Goal: Task Accomplishment & Management: Manage account settings

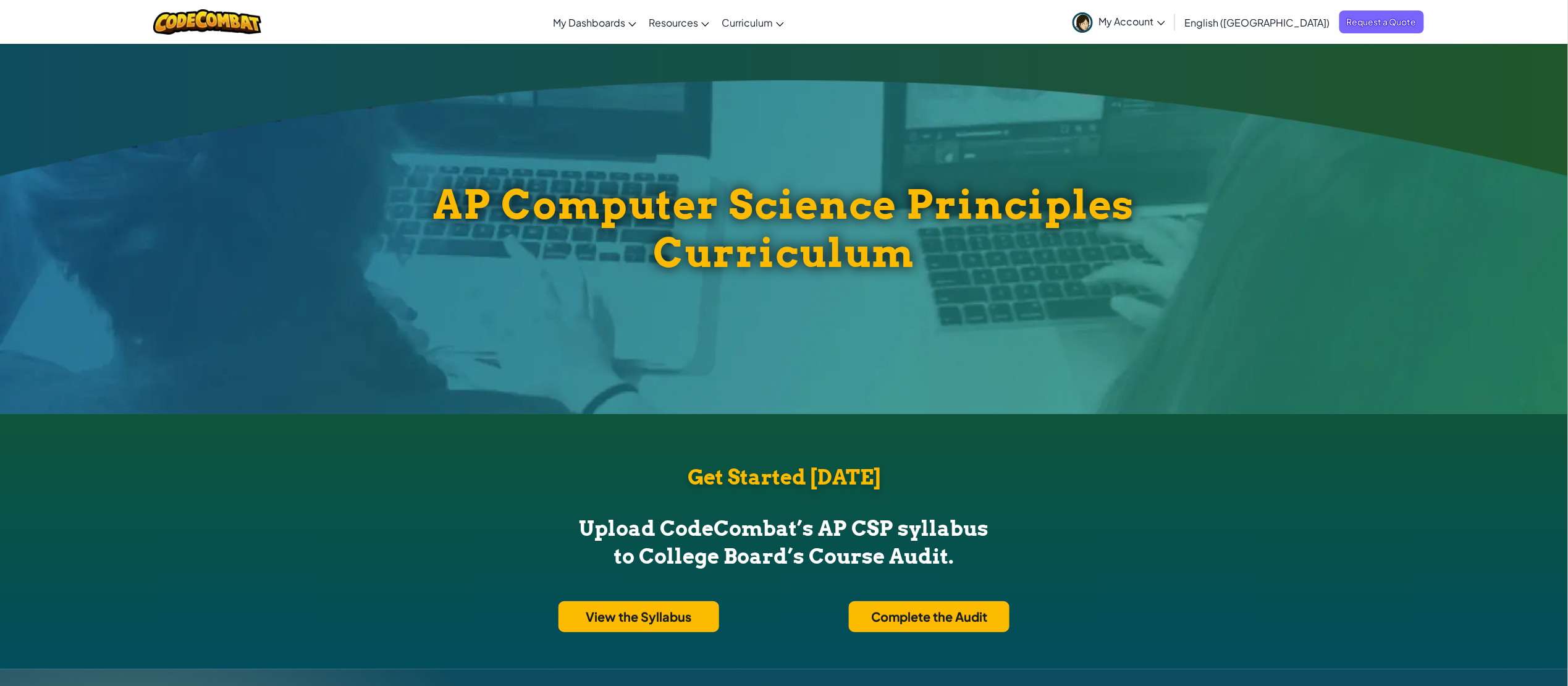
click at [1165, 18] on span "My Account" at bounding box center [1132, 22] width 66 height 13
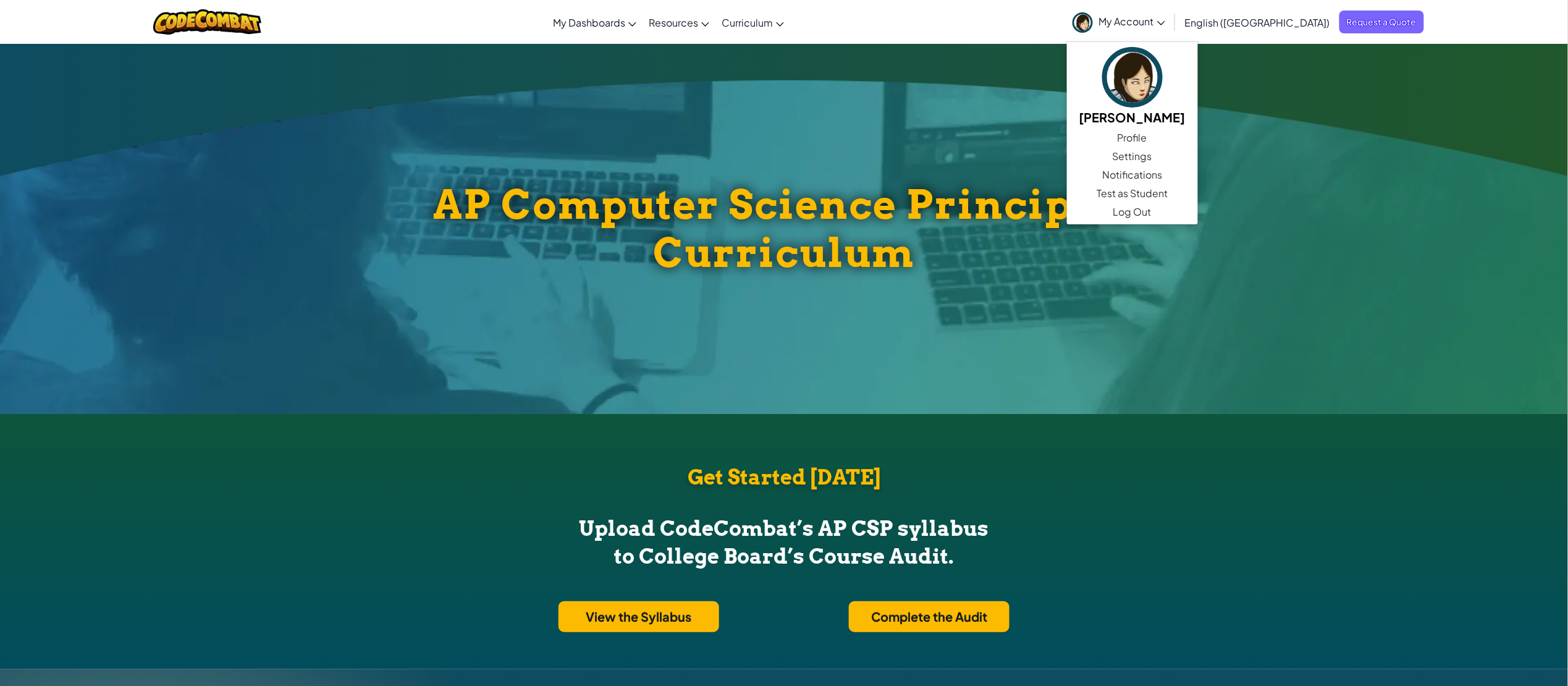
click at [1058, 79] on div "AP Computer Science Principles Curriculum" at bounding box center [784, 229] width 1568 height 371
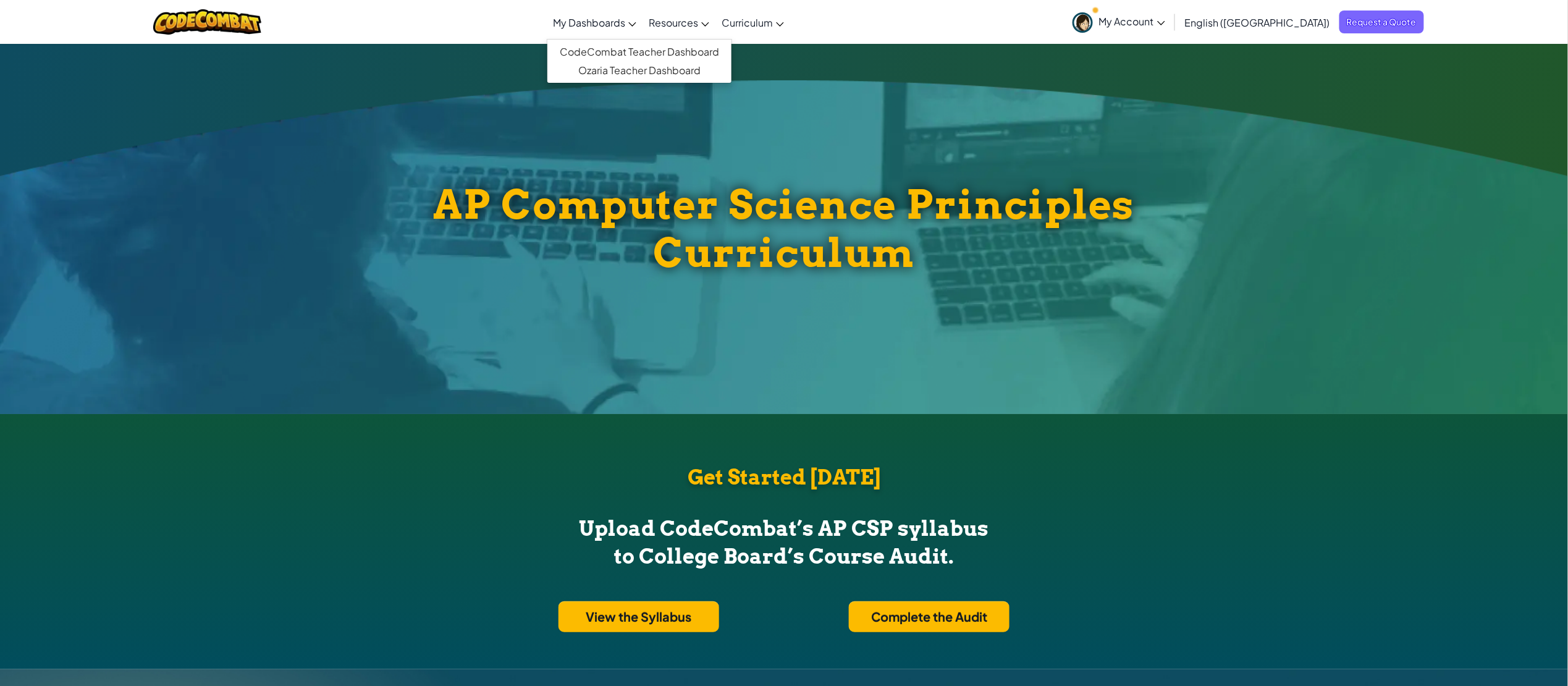
click at [611, 16] on span "My Dashboards" at bounding box center [589, 23] width 73 height 13
click at [627, 46] on link "CodeCombat Teacher Dashboard" at bounding box center [639, 52] width 184 height 18
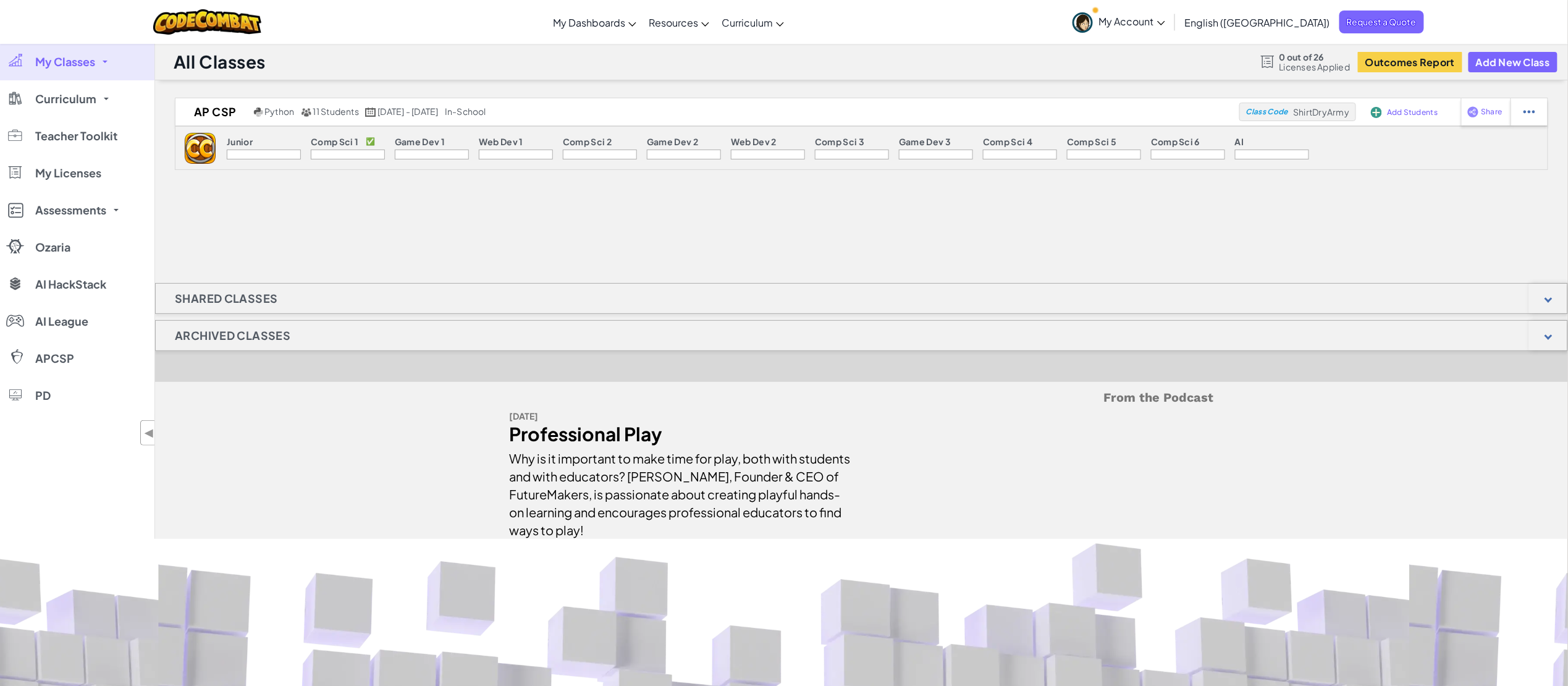
click at [348, 145] on p "Comp Sci 1" at bounding box center [334, 141] width 48 height 10
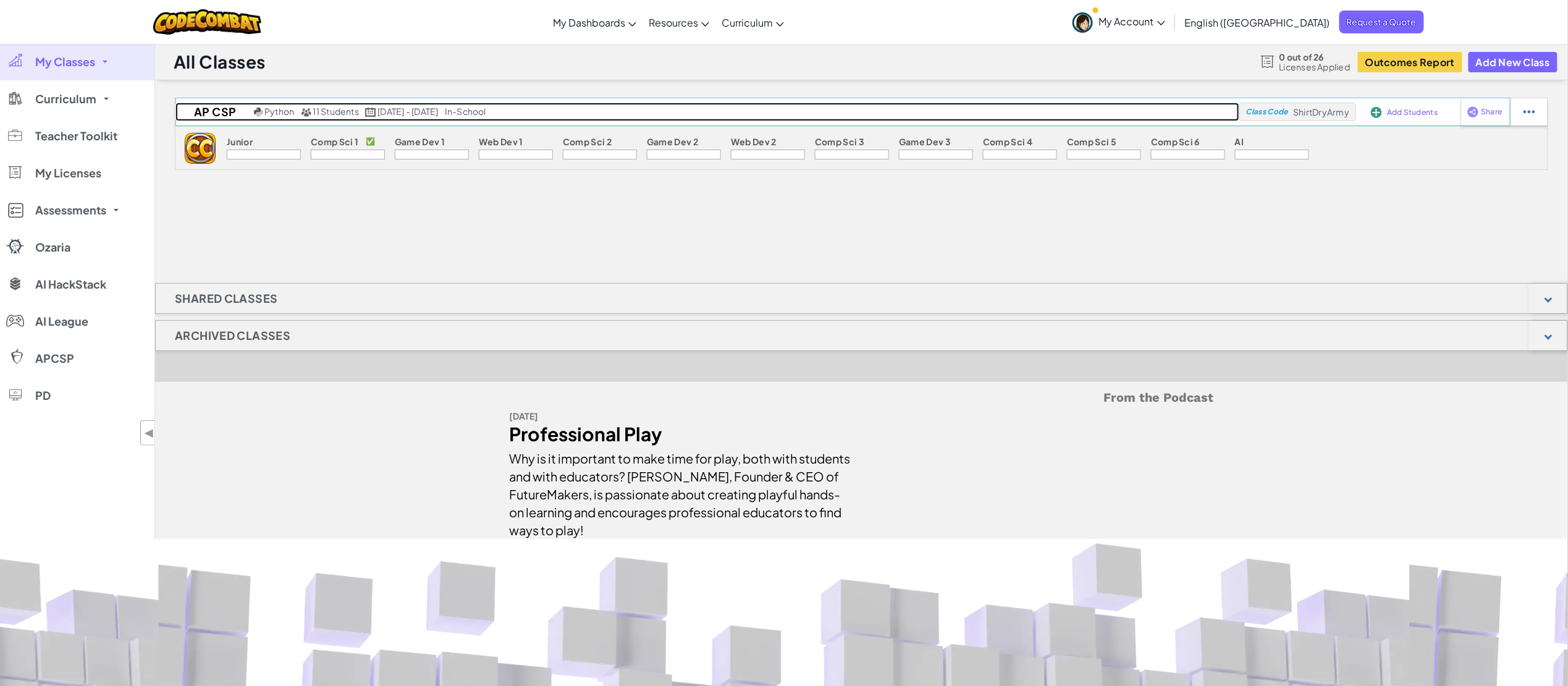
click at [206, 119] on h2 "AP CSP" at bounding box center [213, 112] width 75 height 18
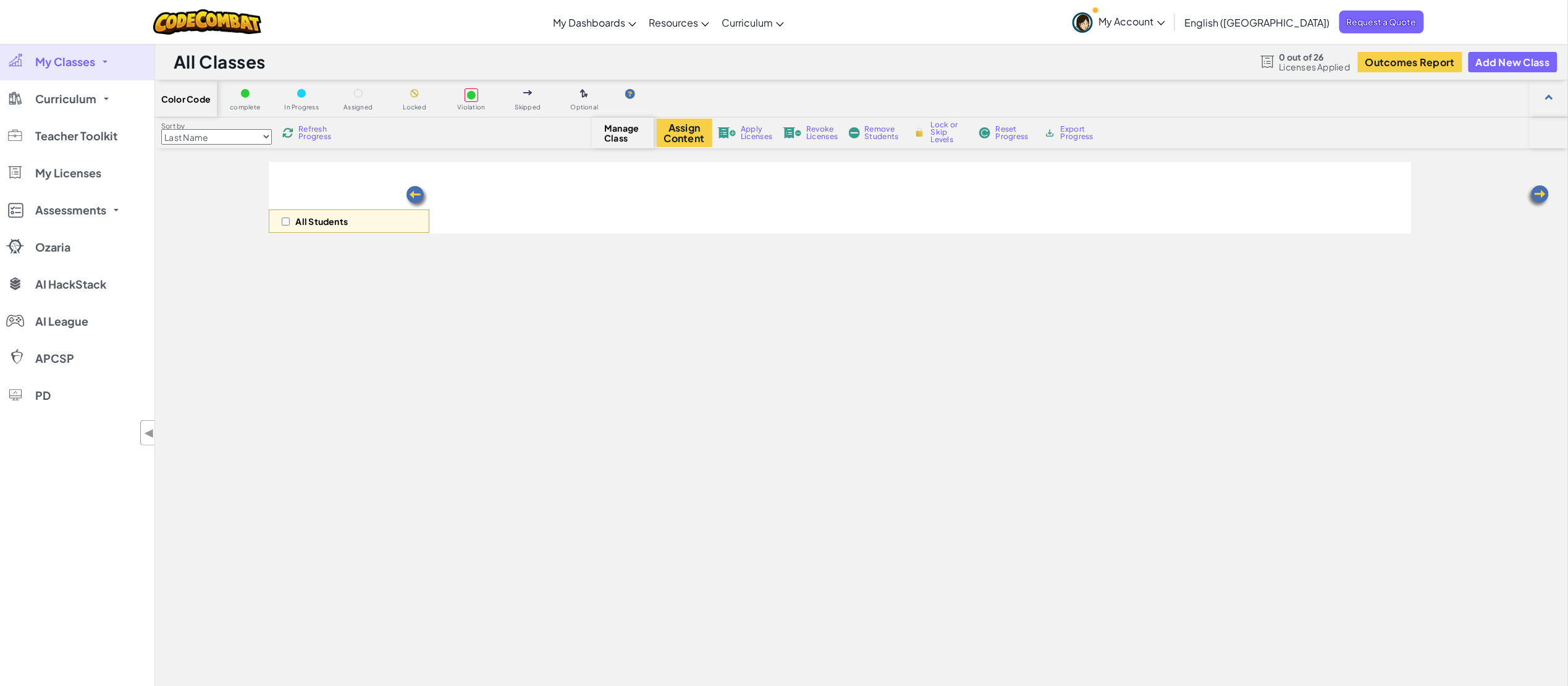
select select "560f1a9f22961295f9427742"
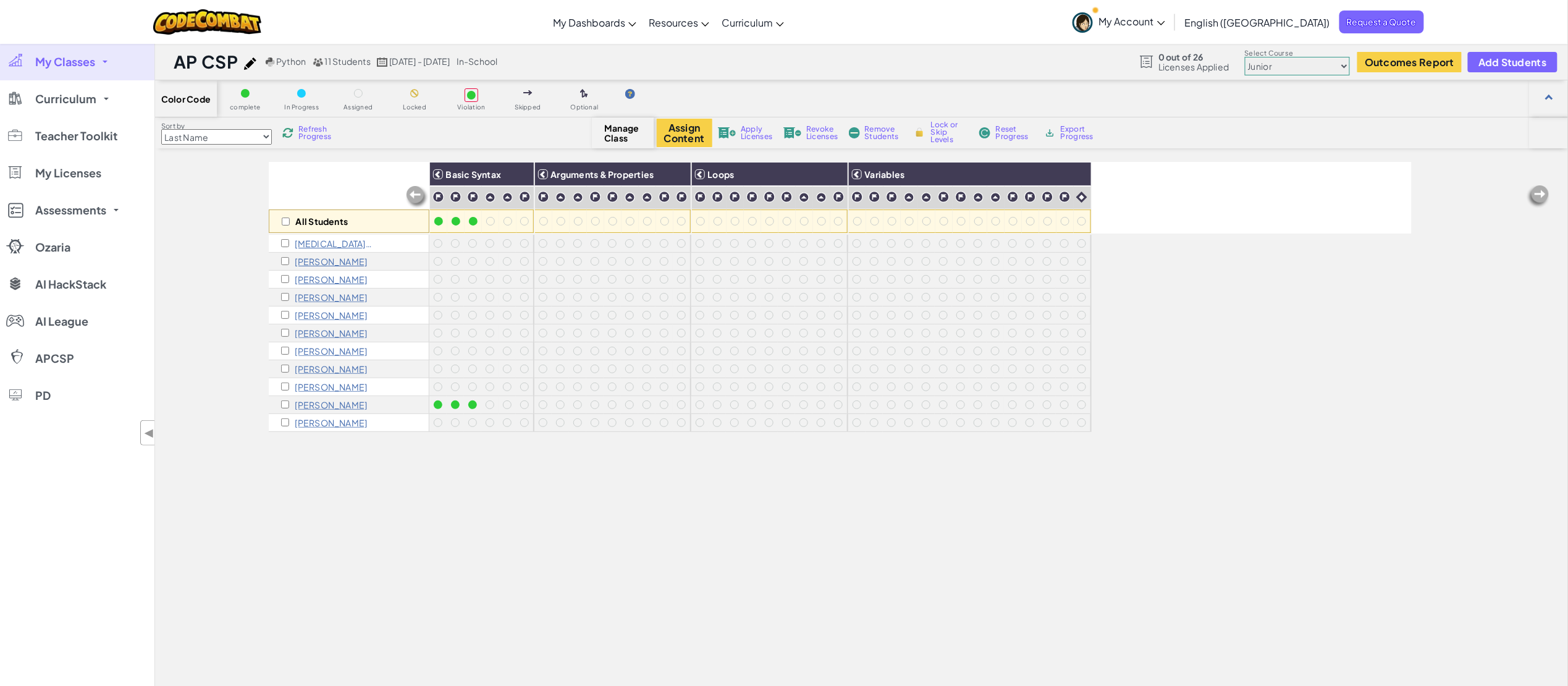
click at [281, 301] on div "[PERSON_NAME]" at bounding box center [324, 297] width 87 height 10
click at [284, 297] on input "checkbox" at bounding box center [285, 297] width 8 height 8
checkbox input "true"
click at [282, 313] on input "checkbox" at bounding box center [285, 315] width 8 height 8
checkbox input "true"
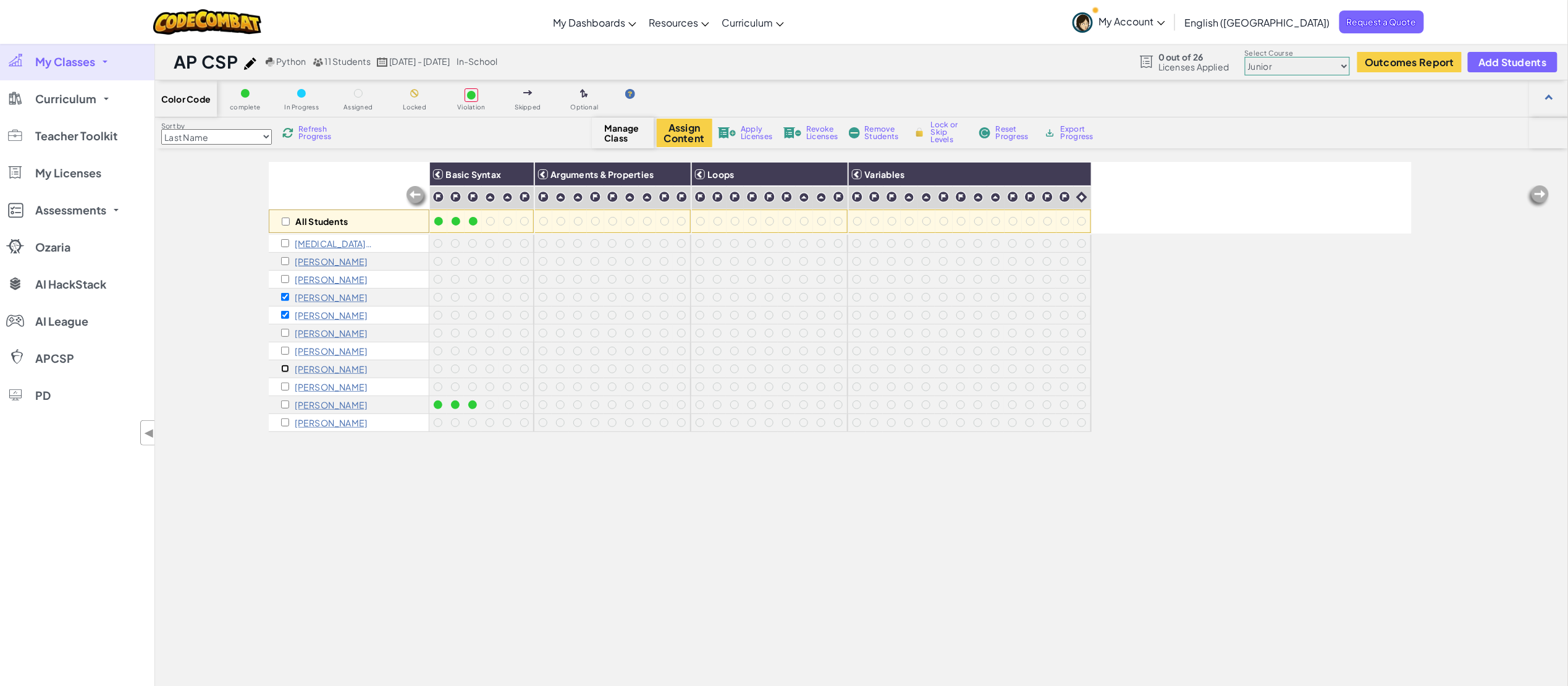
click at [284, 370] on input "checkbox" at bounding box center [285, 368] width 8 height 8
checkbox input "true"
click at [803, 132] on div "Revoke Licenses" at bounding box center [810, 133] width 59 height 8
click at [869, 134] on span "Remove Students" at bounding box center [883, 133] width 37 height 15
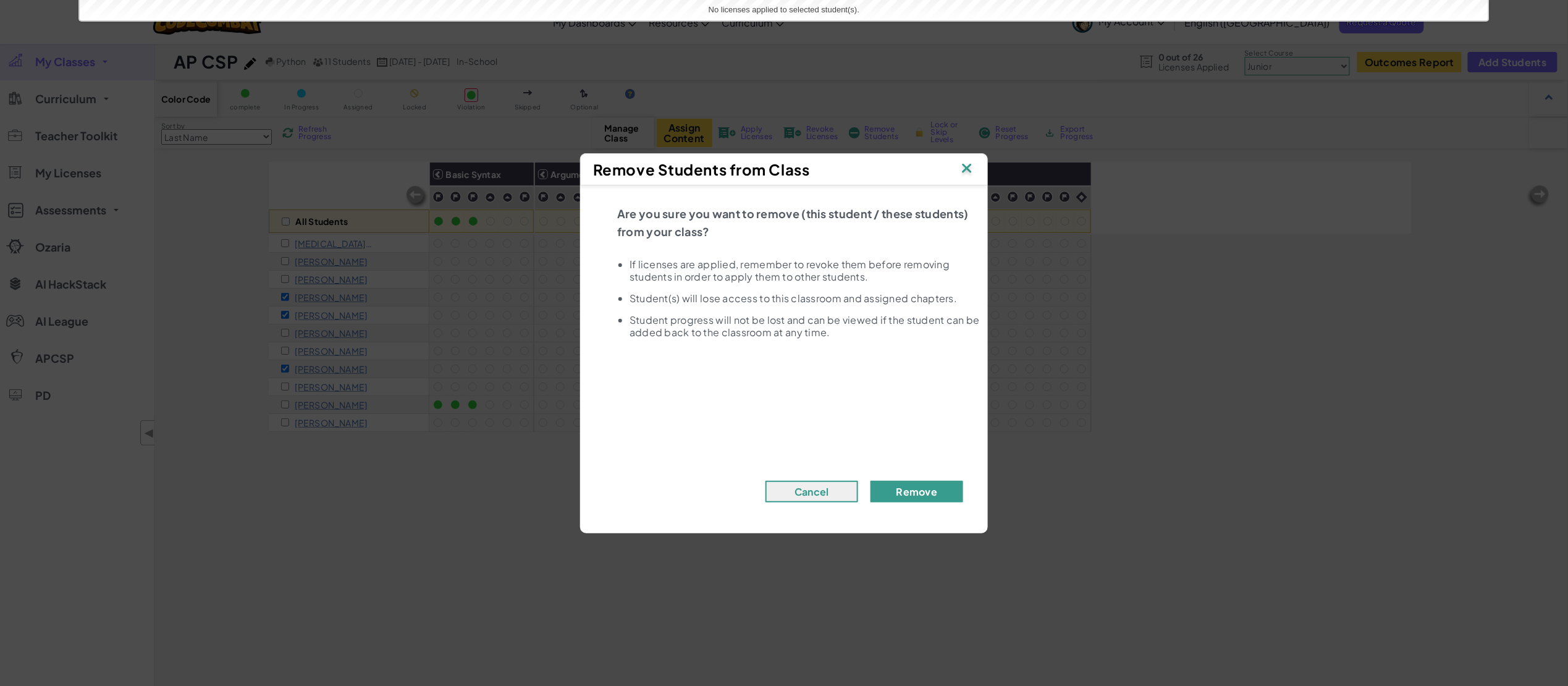
click at [926, 492] on button "Remove" at bounding box center [916, 491] width 93 height 22
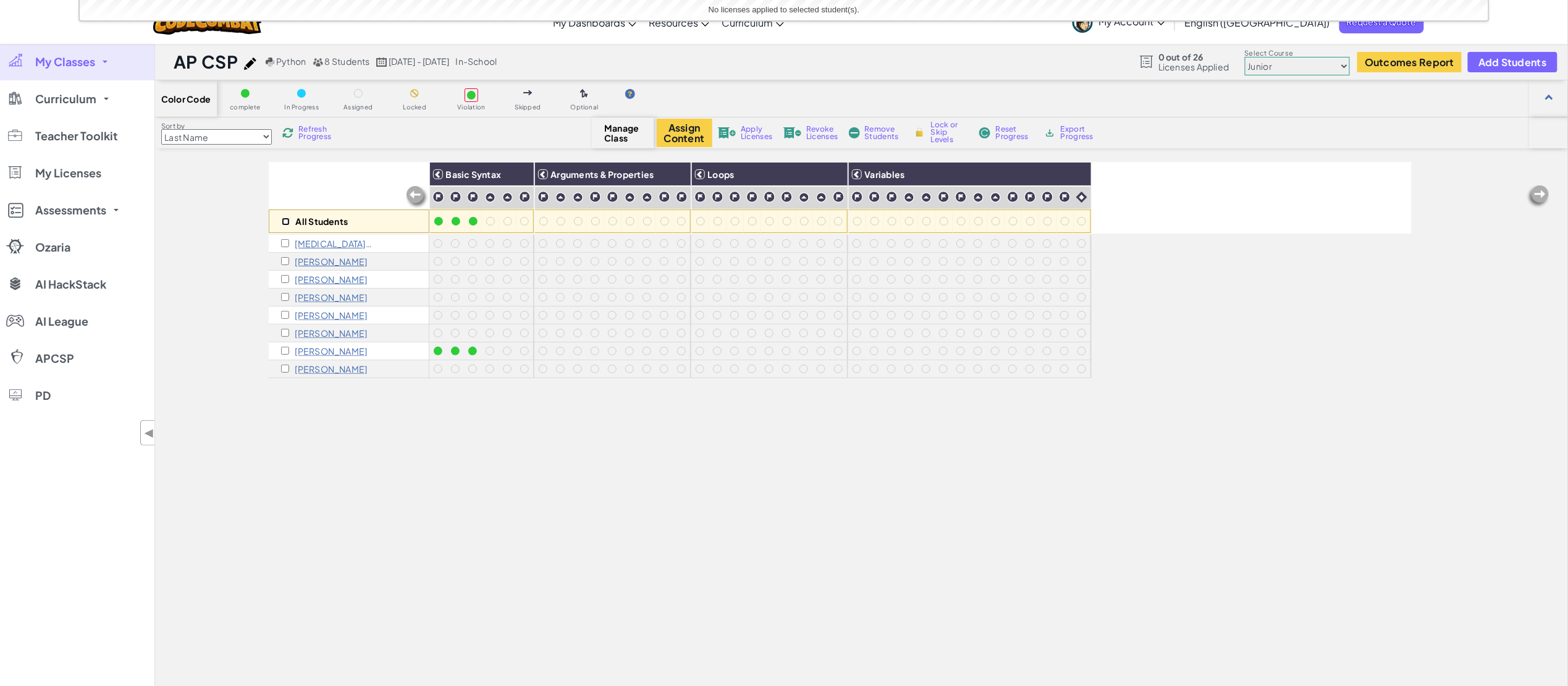
click at [287, 221] on input "checkbox" at bounding box center [286, 221] width 8 height 8
checkbox input "true"
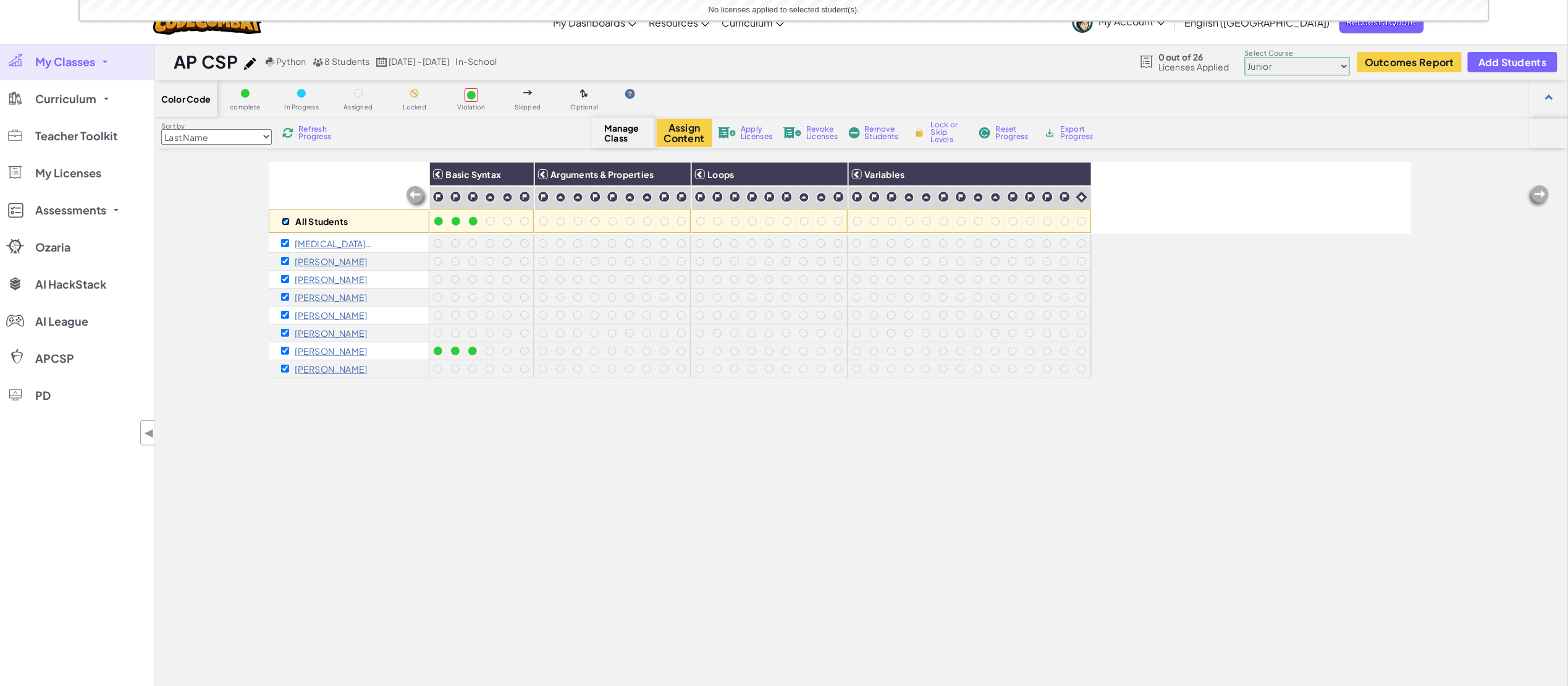
checkbox input "true"
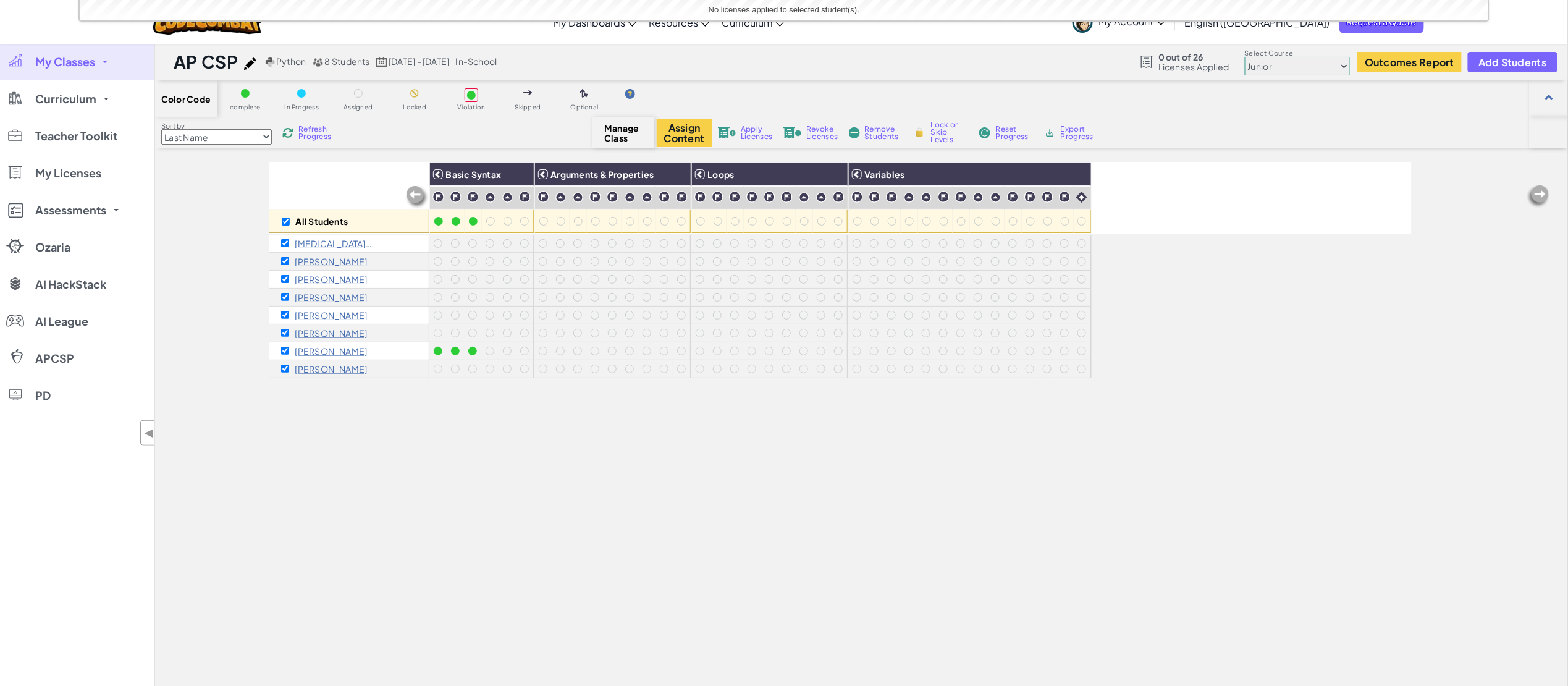
click at [738, 132] on div "Apply Licenses" at bounding box center [744, 133] width 59 height 8
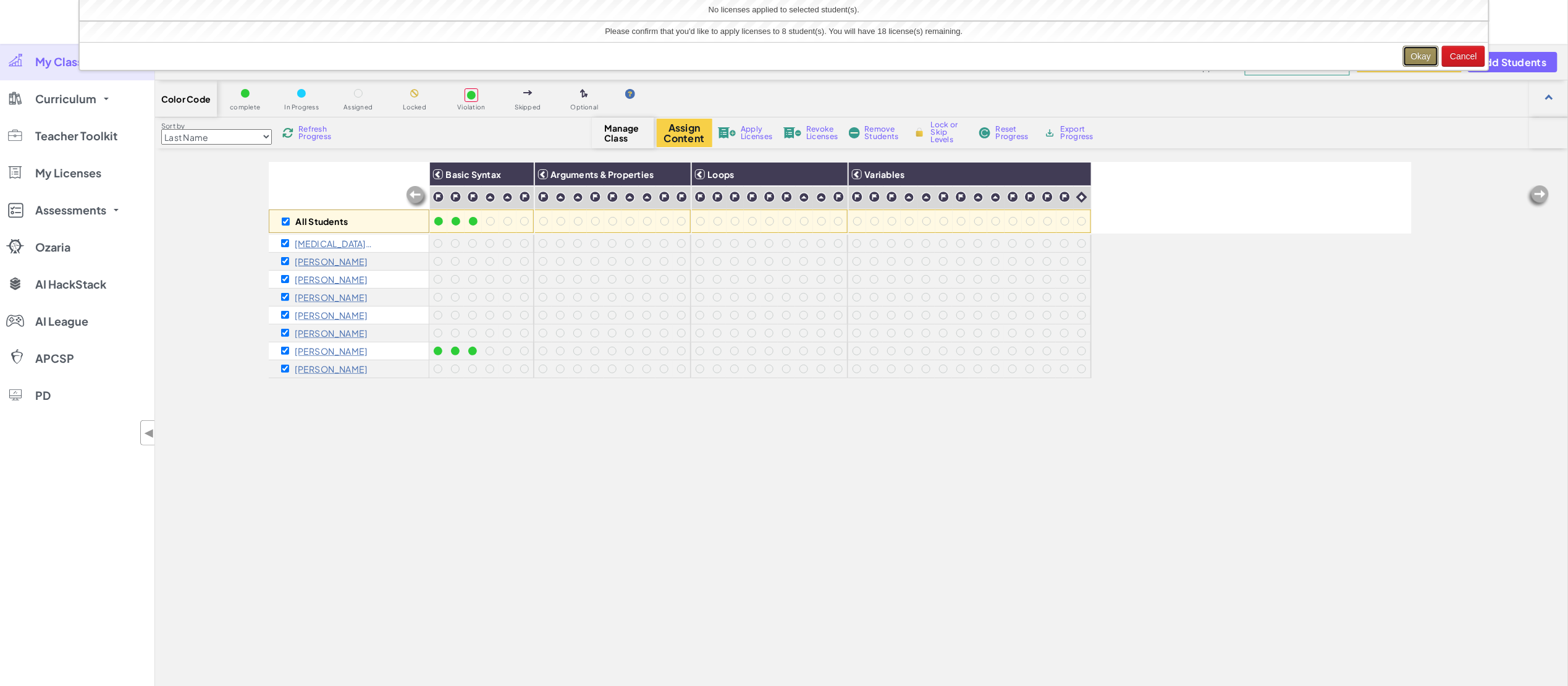
click at [1415, 56] on button "Okay" at bounding box center [1421, 56] width 37 height 21
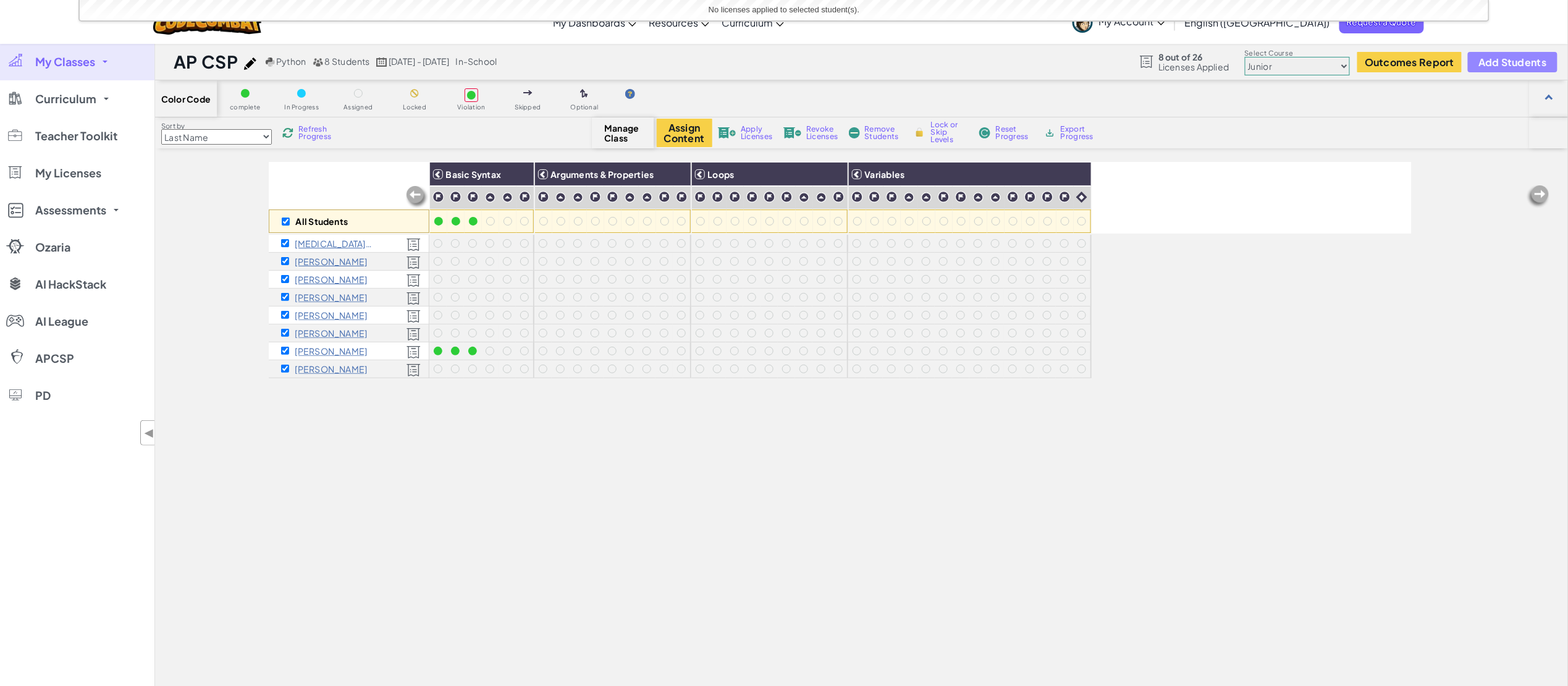
click at [1479, 57] on span "Add Students" at bounding box center [1512, 62] width 68 height 11
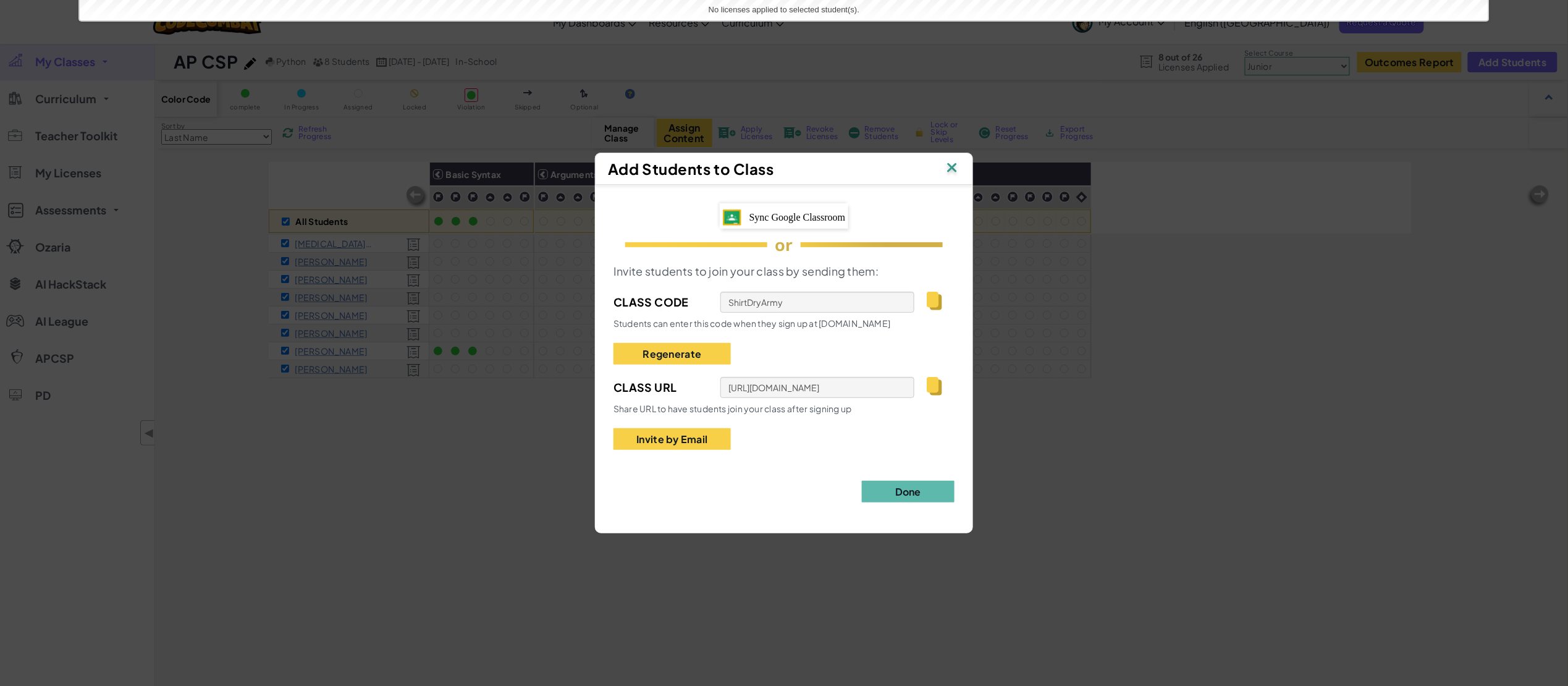
click at [794, 217] on span "Sync Google Classroom" at bounding box center [797, 217] width 96 height 11
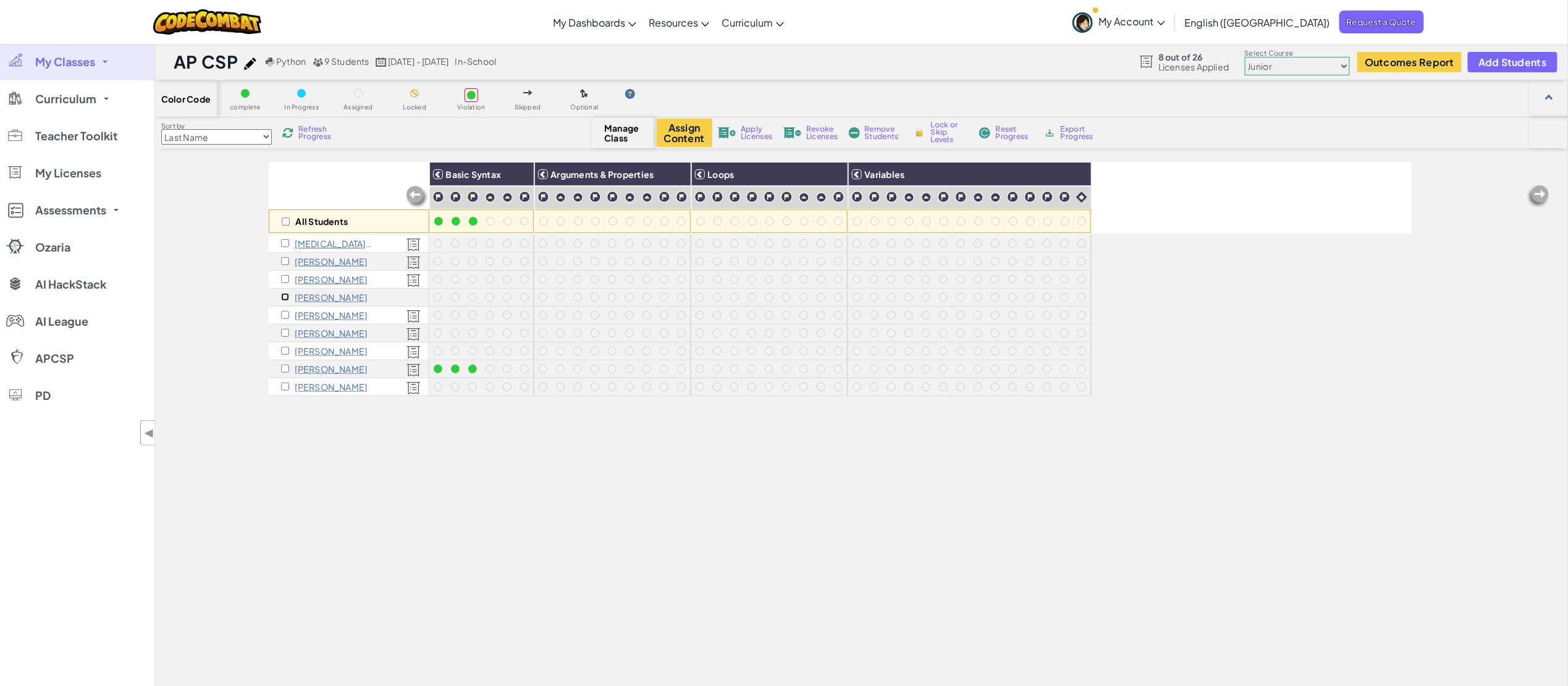
click at [284, 297] on input "checkbox" at bounding box center [285, 297] width 8 height 8
checkbox input "true"
click at [759, 136] on span "Apply Licenses" at bounding box center [757, 133] width 32 height 15
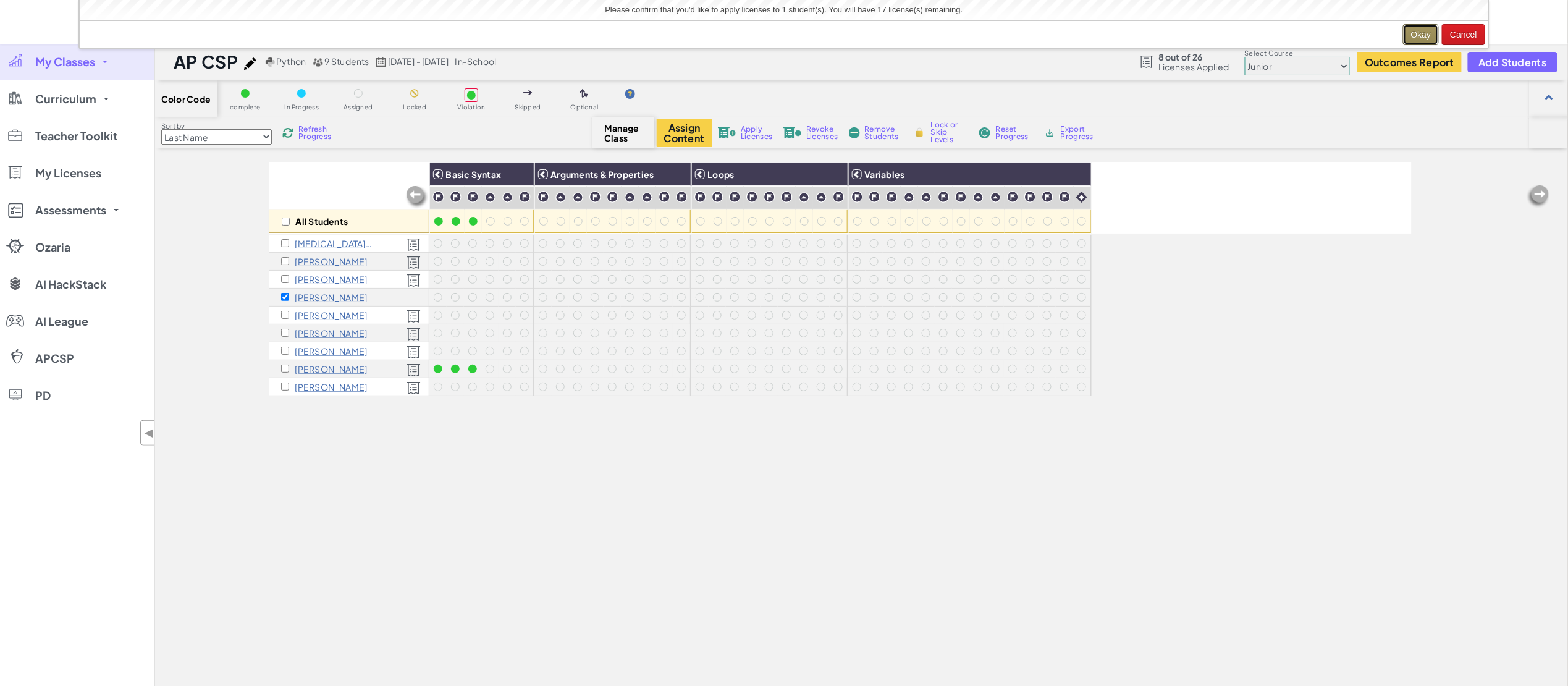
click at [1418, 33] on button "Okay" at bounding box center [1421, 34] width 37 height 21
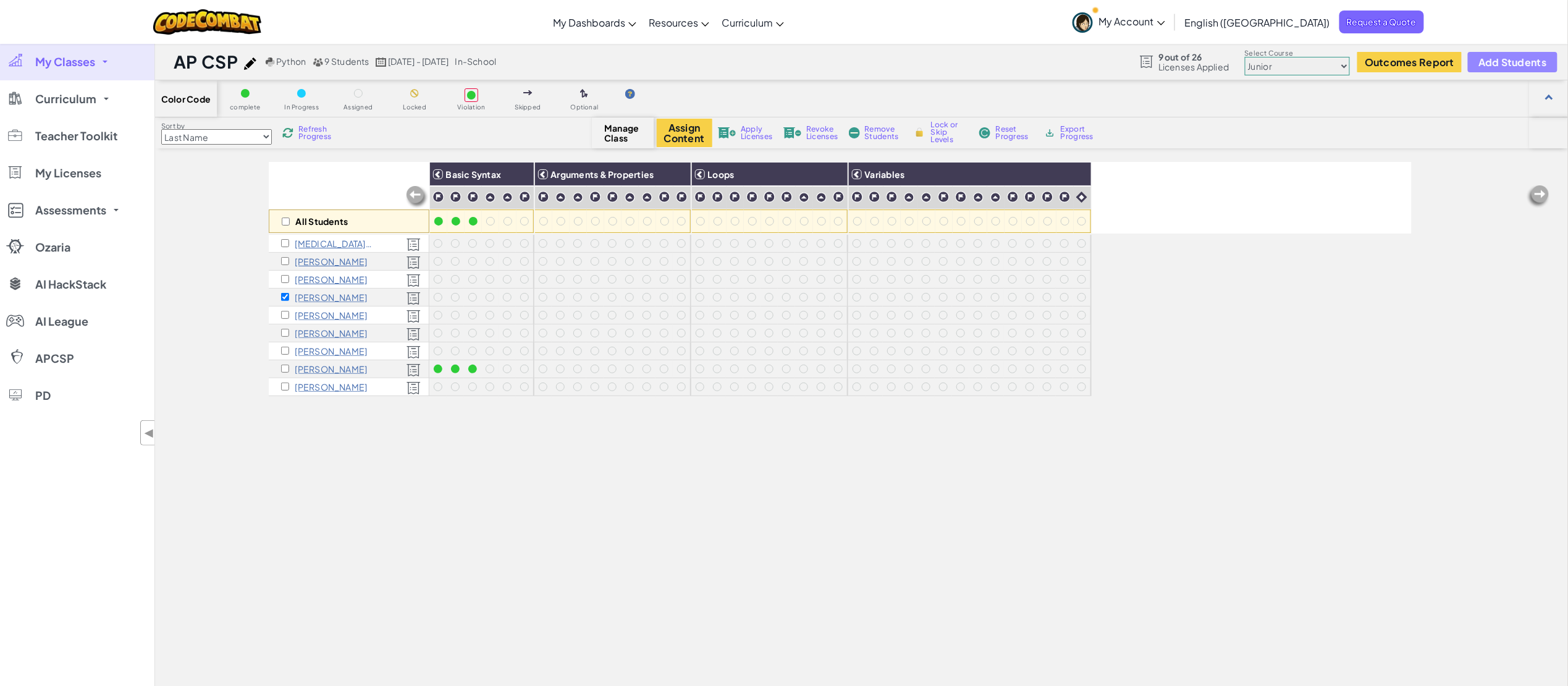
click at [1495, 57] on span "Add Students" at bounding box center [1512, 62] width 68 height 11
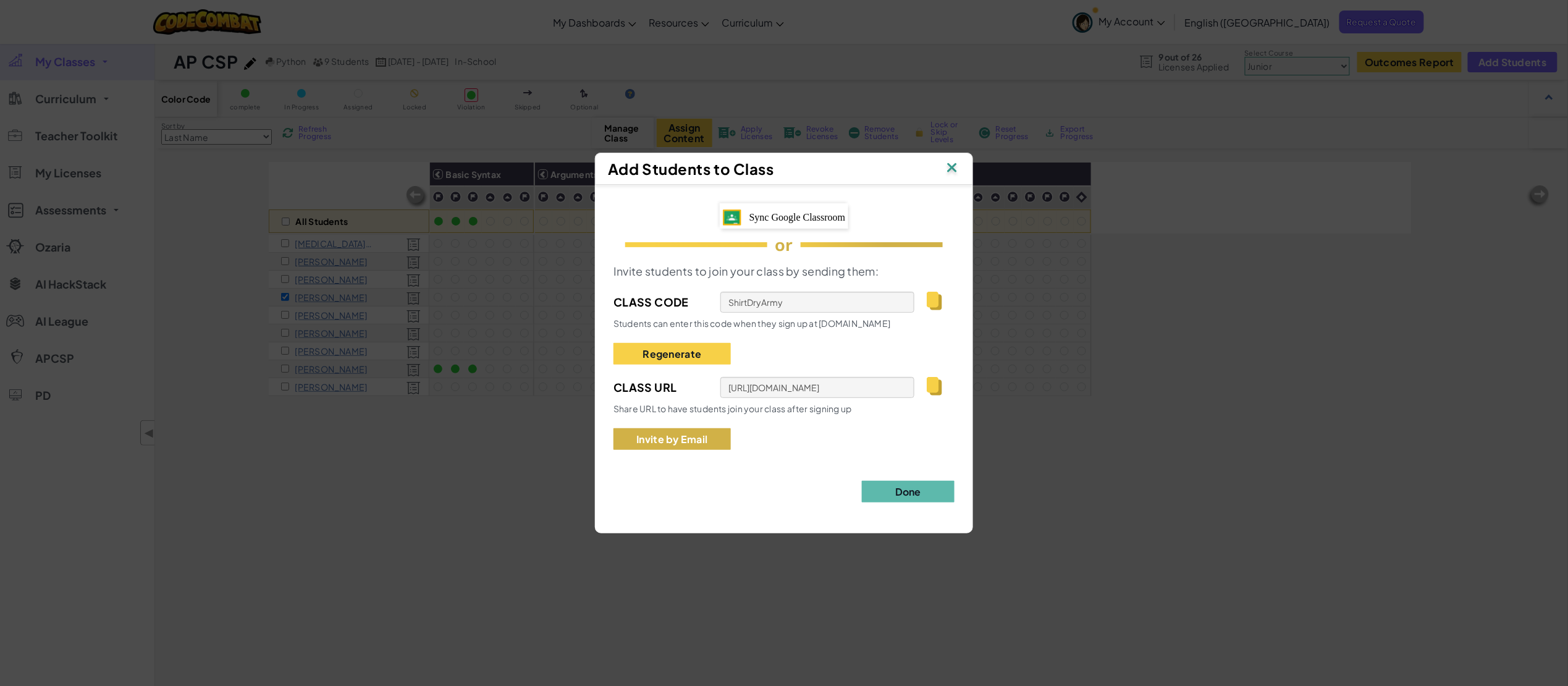
click at [697, 438] on button "Invite by Email" at bounding box center [672, 439] width 118 height 22
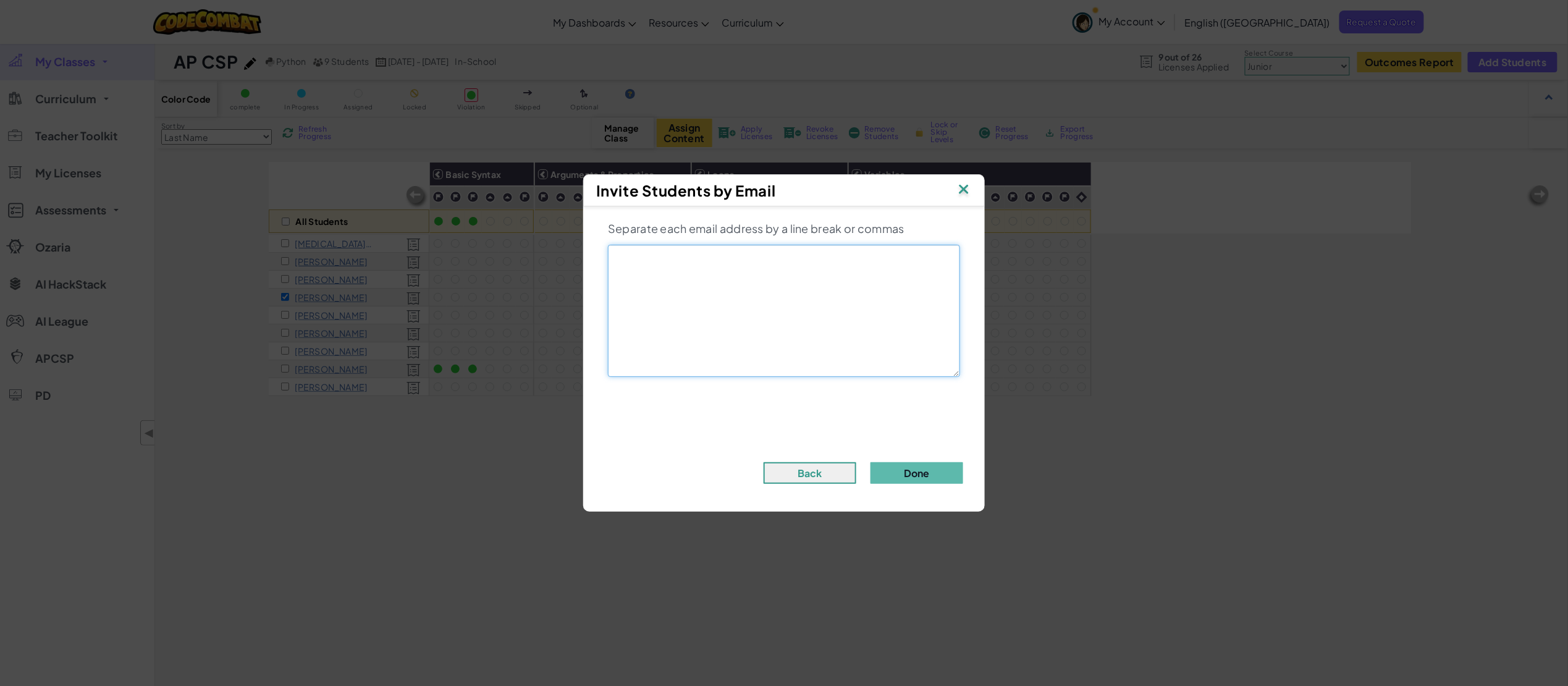
click at [677, 276] on textarea at bounding box center [784, 311] width 353 height 132
type textarea "matthewno336@scaeagles.com"
click at [922, 468] on button "Done" at bounding box center [916, 473] width 93 height 22
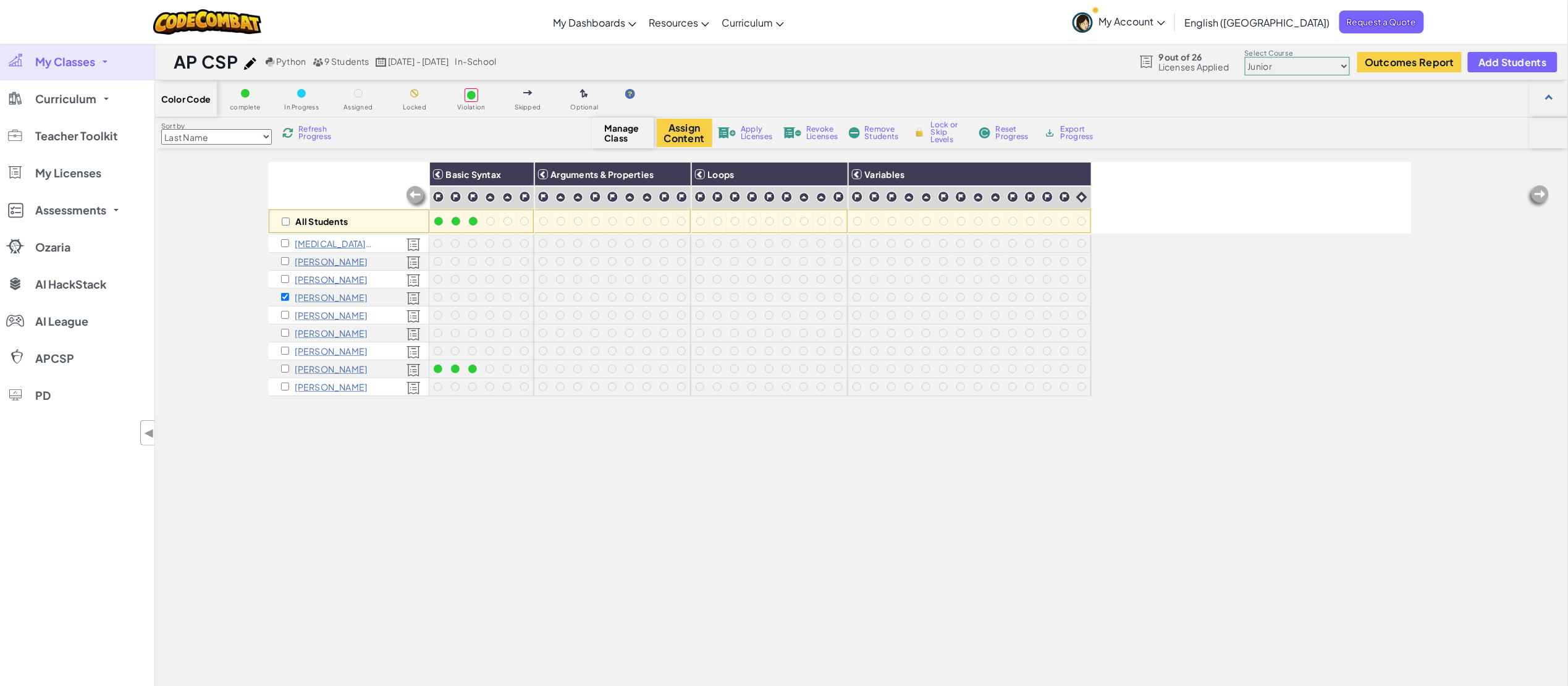
click at [729, 471] on div "All Students Basic Syntax Arguments & Properties Loops Variables Kyra Bevel Bro…" at bounding box center [840, 474] width 1143 height 624
click at [438, 193] on img at bounding box center [439, 197] width 12 height 12
click at [435, 235] on link "1: Dungeons of Kithgard" at bounding box center [440, 237] width 126 height 13
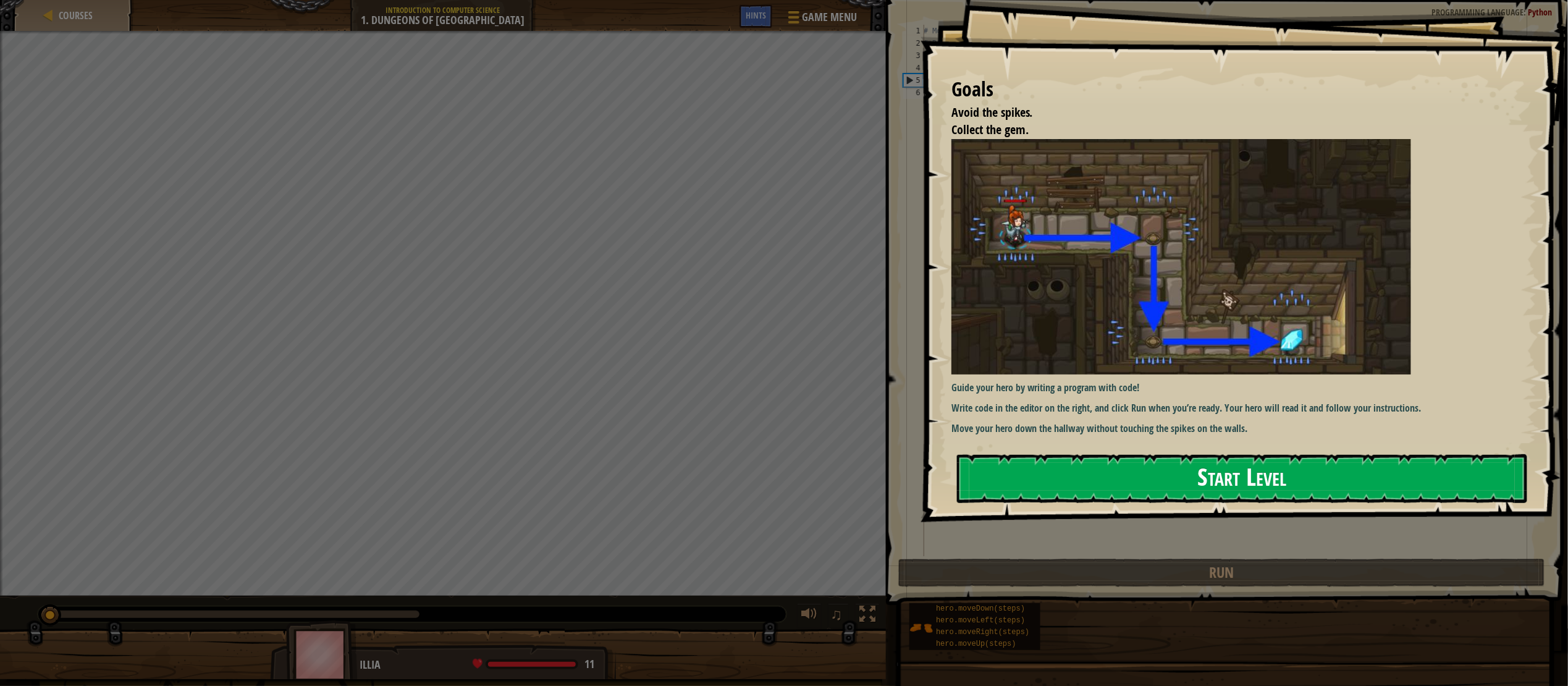
click at [1010, 490] on button "Start Level" at bounding box center [1242, 479] width 571 height 48
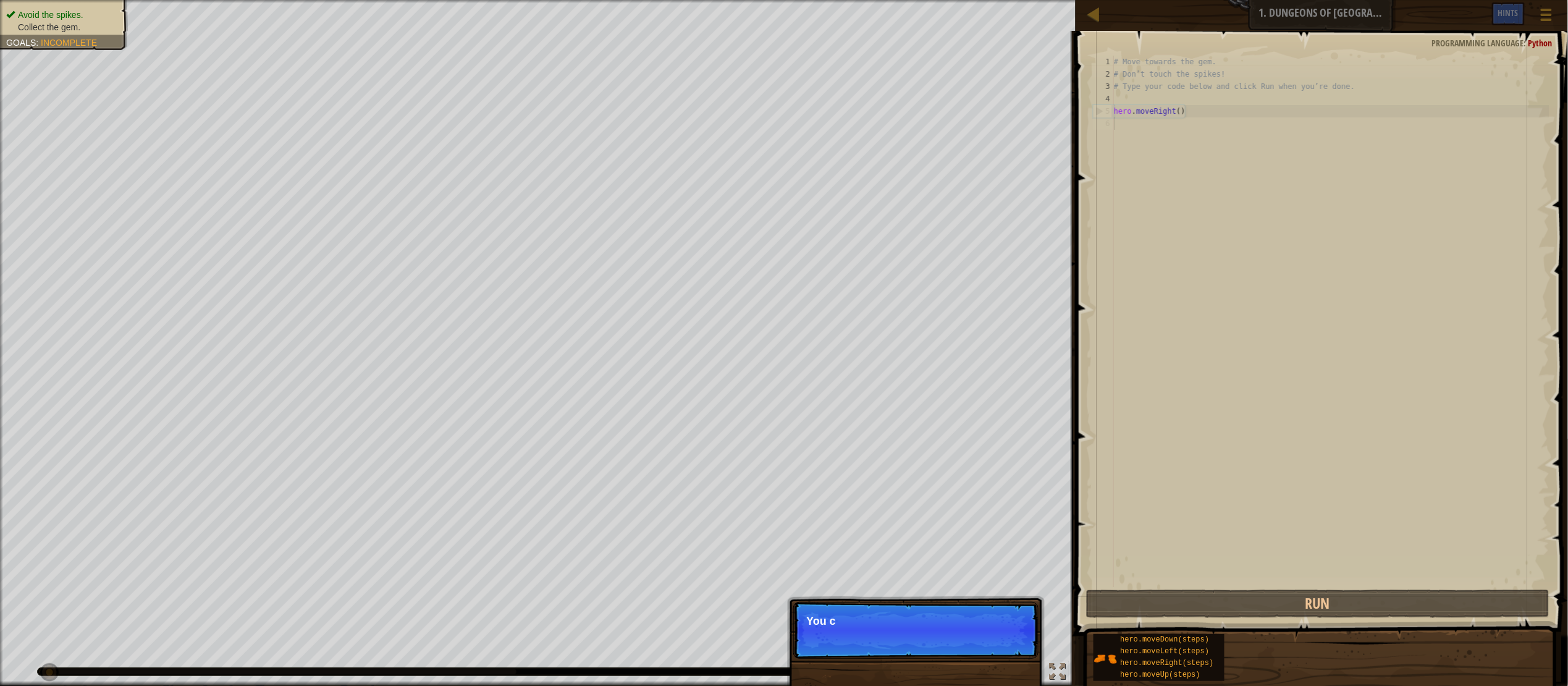
click at [995, 636] on p "Skip (esc) Continue You c" at bounding box center [916, 630] width 246 height 57
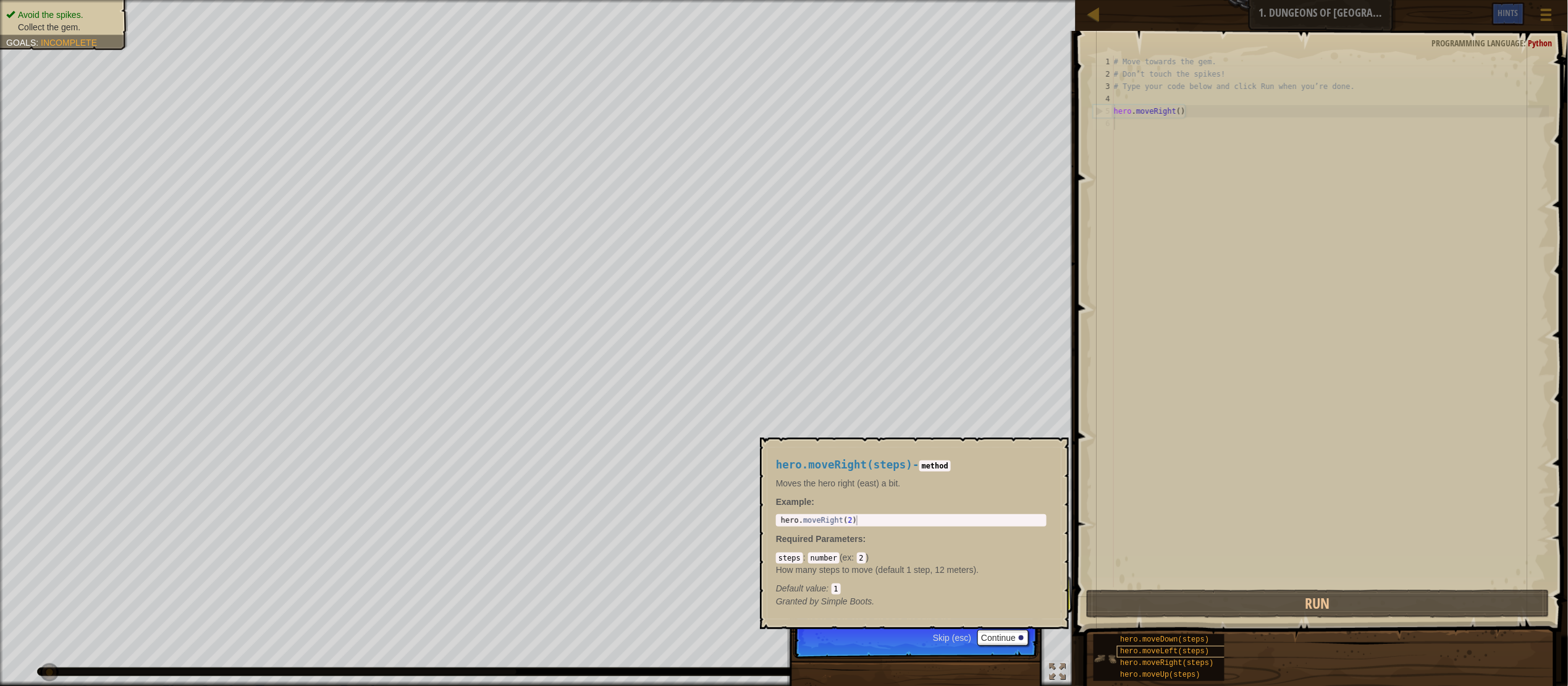
scroll to position [6, 0]
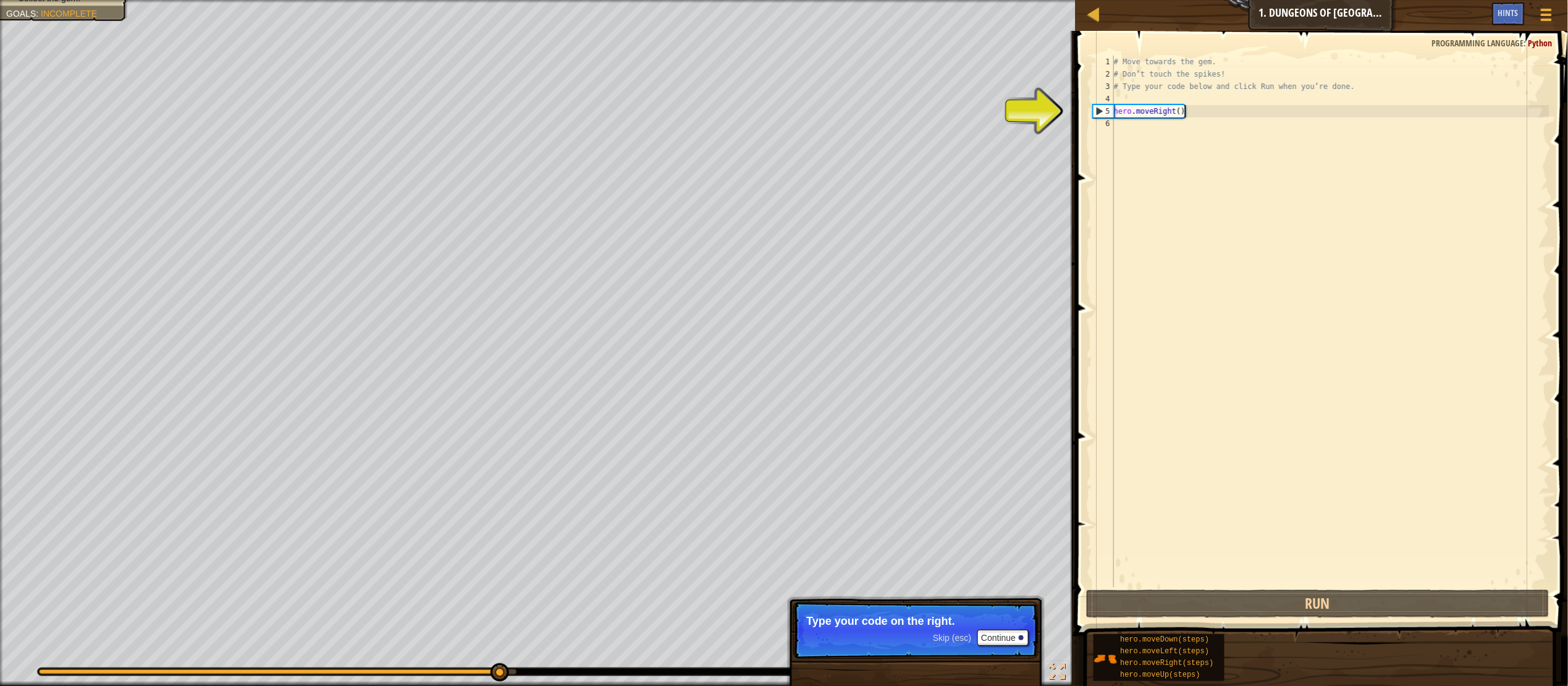
click at [1192, 115] on div "# Move towards the gem. # Don’t touch the spikes! # Type your code below and cl…" at bounding box center [1330, 334] width 438 height 556
type textarea "hero.moveRight()"
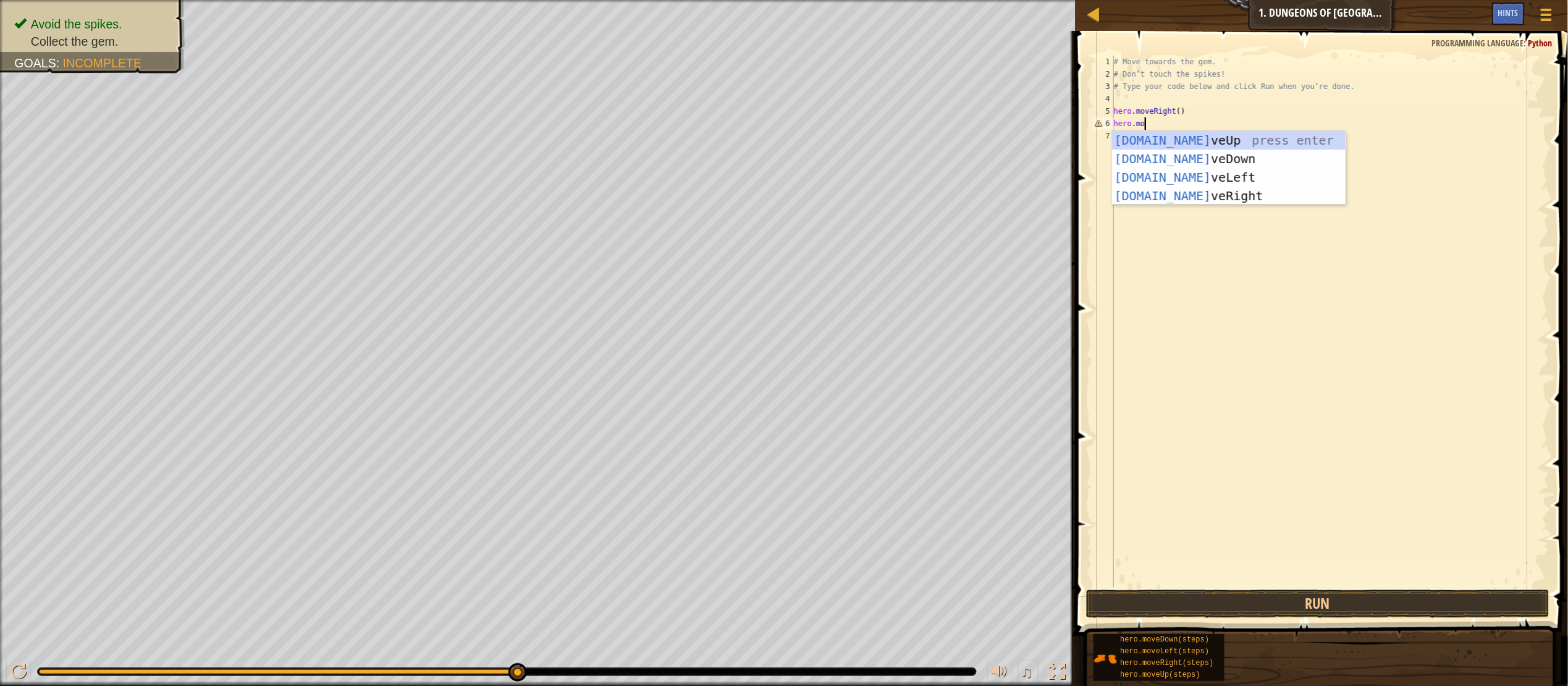
type textarea "hero.move"
click at [1205, 155] on div "hero.move Up press enter hero.move Down press enter hero.move Left press enter …" at bounding box center [1229, 186] width 234 height 111
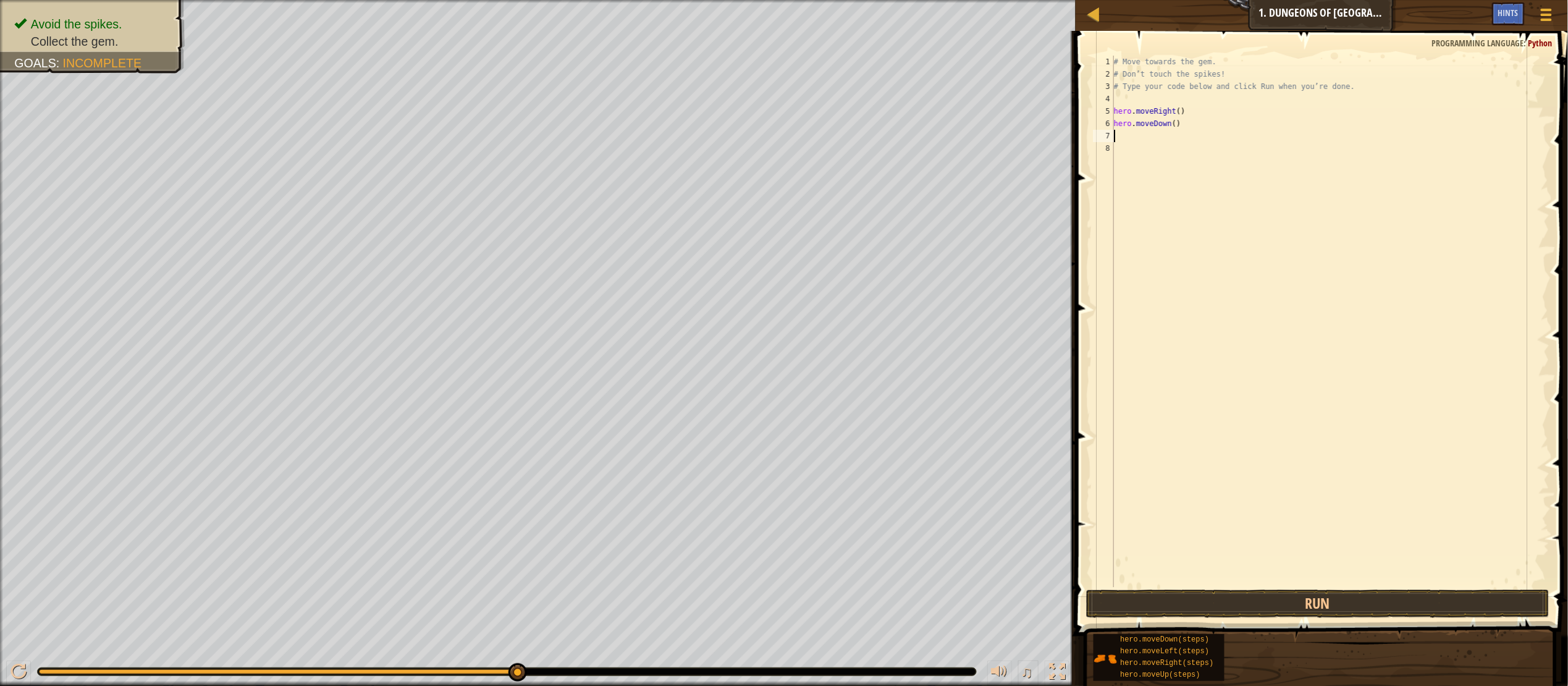
scroll to position [6, 0]
click at [1187, 127] on div "# Move towards the gem. # Don’t touch the spikes! # Type your code below and cl…" at bounding box center [1330, 334] width 438 height 556
type textarea "hero.moveDown()"
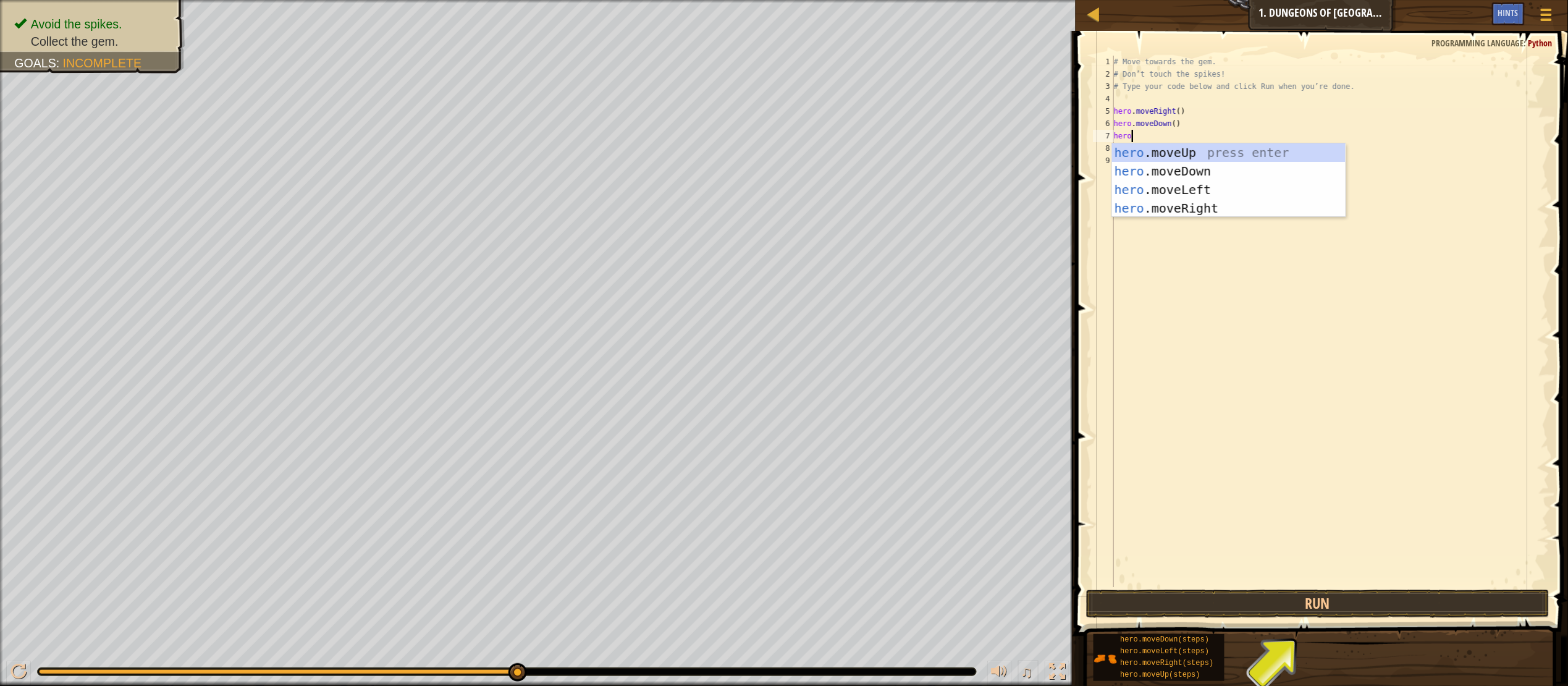
type textarea "hero."
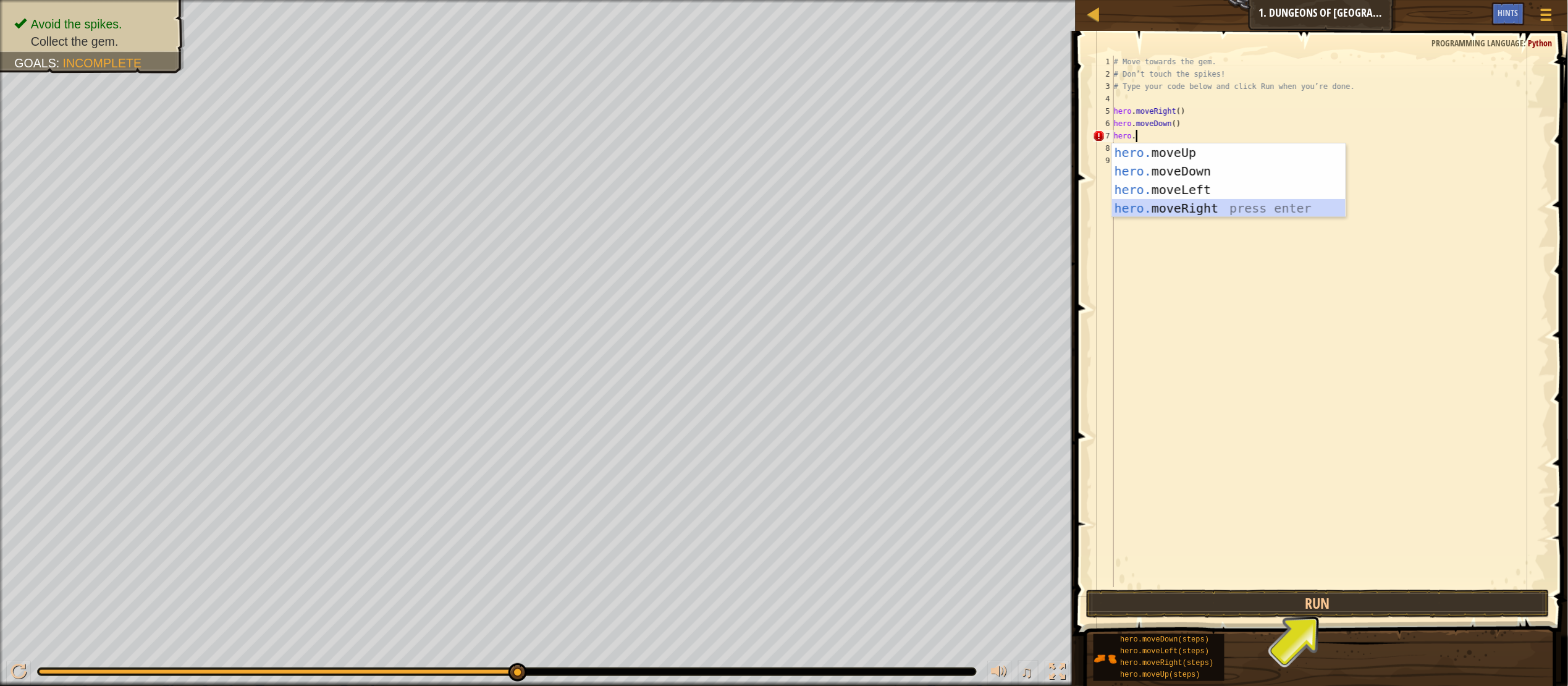
click at [1182, 203] on div "hero. moveUp press enter hero. moveDown press enter hero. moveLeft press enter …" at bounding box center [1229, 199] width 234 height 111
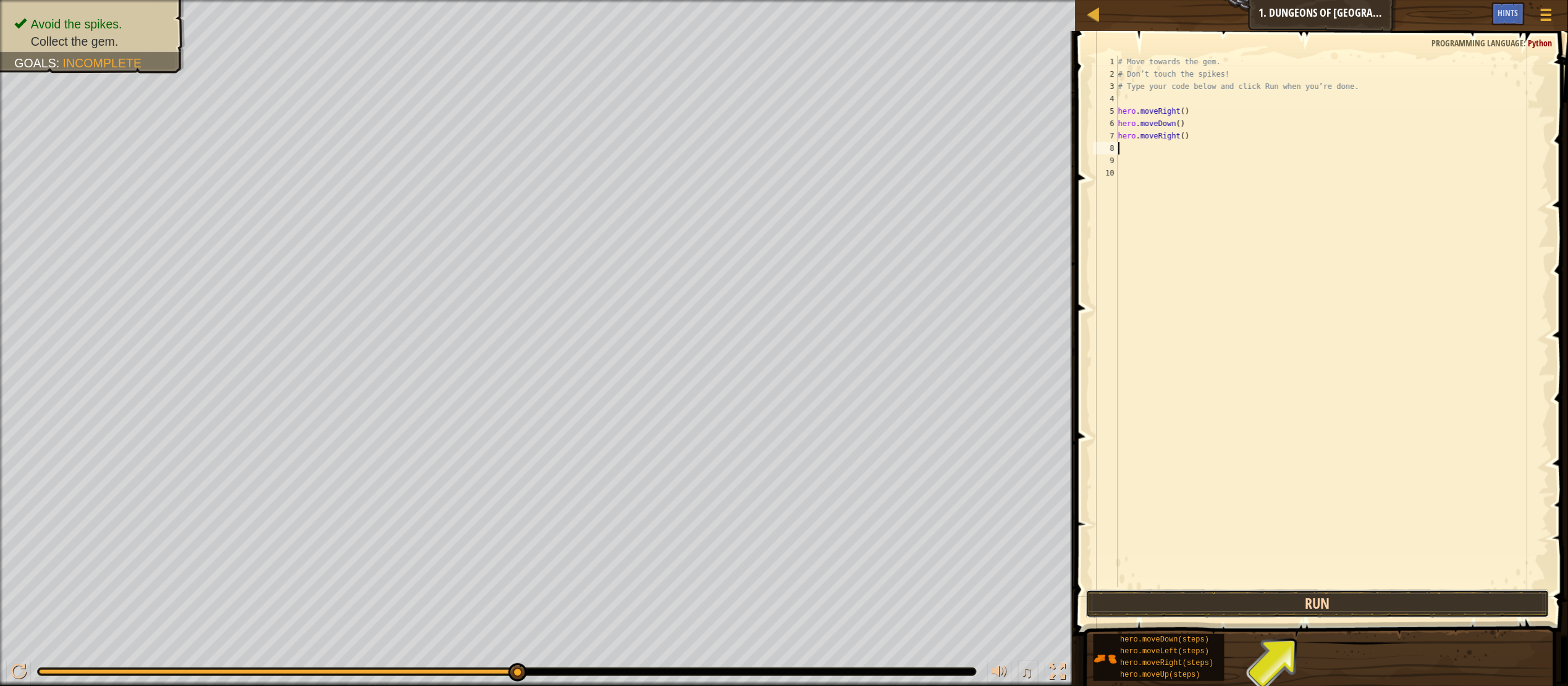
click at [1213, 611] on button "Run" at bounding box center [1317, 604] width 463 height 28
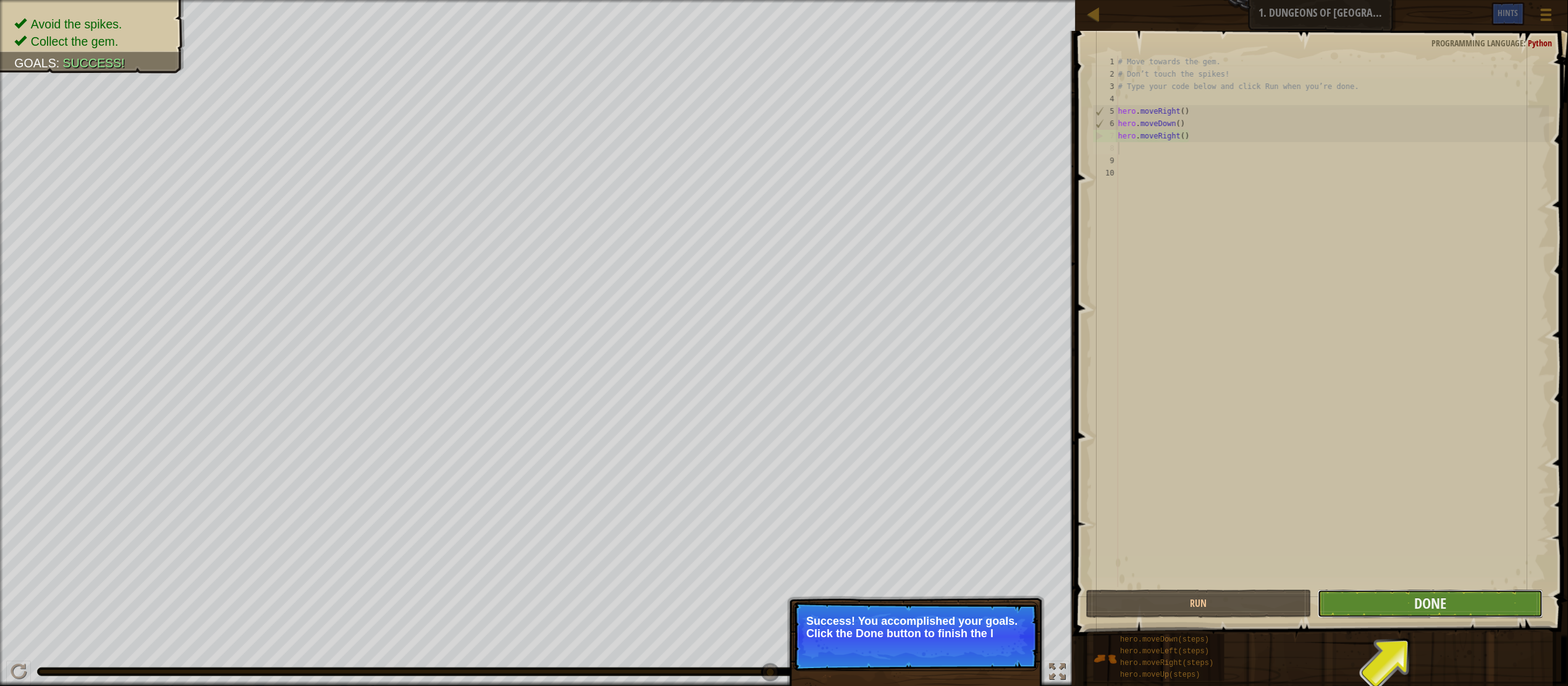
click at [1367, 592] on button "Done" at bounding box center [1430, 604] width 226 height 28
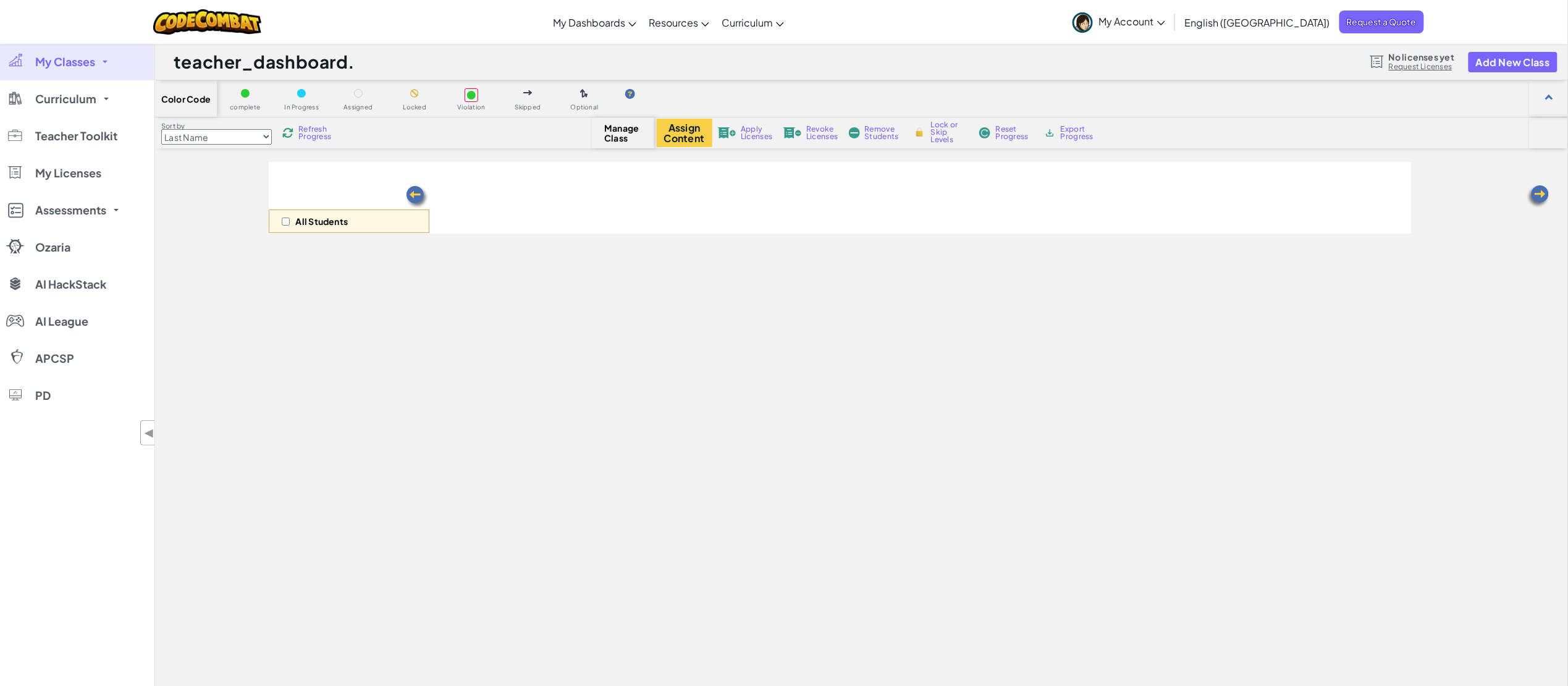
select select "560f1a9f22961295f9427742"
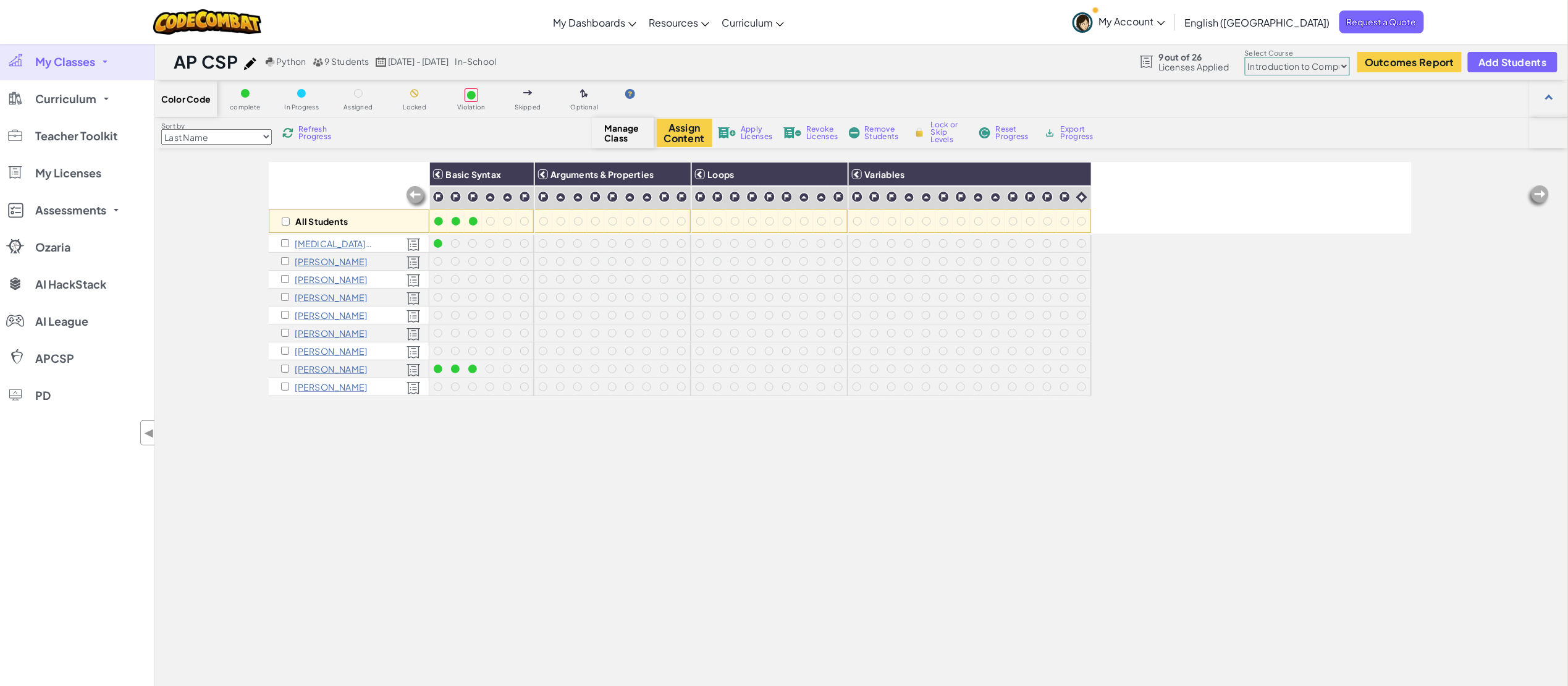
click at [293, 136] on img at bounding box center [287, 132] width 11 height 11
click at [478, 362] on div at bounding box center [473, 368] width 13 height 13
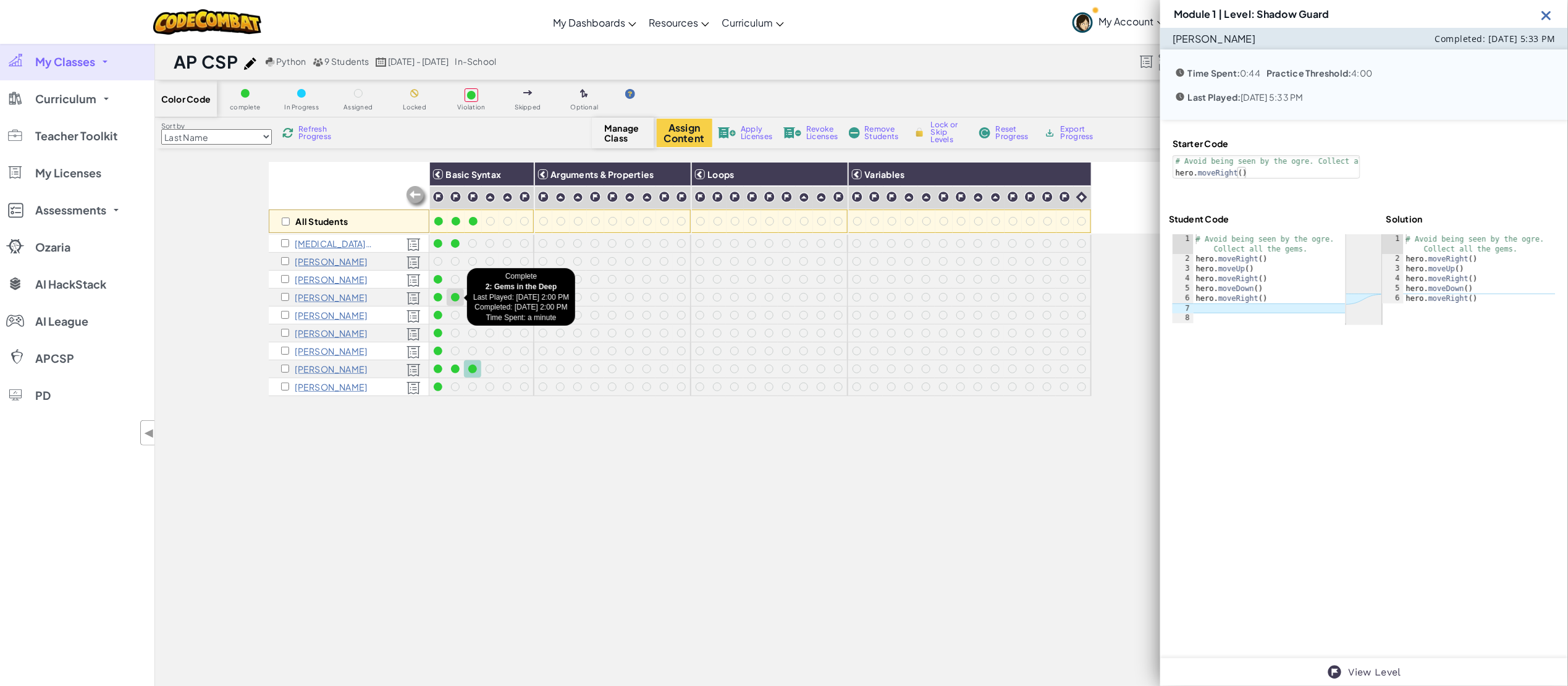
click at [455, 301] on div at bounding box center [455, 297] width 8 height 8
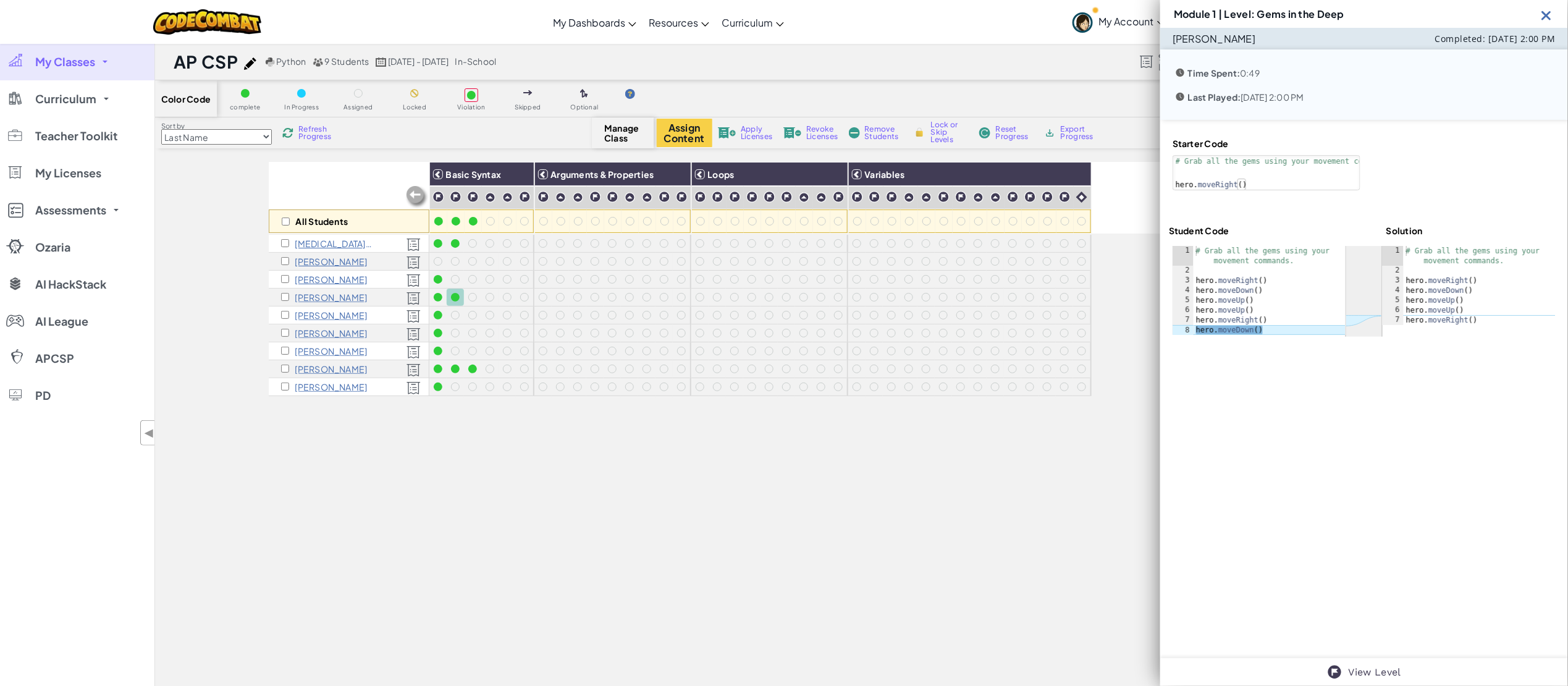
click at [1408, 354] on div "Starter Code 1 2 # Grab all the gems using your movement commands. hero . moveR…" at bounding box center [1364, 236] width 408 height 235
click at [1550, 18] on img at bounding box center [1546, 15] width 15 height 15
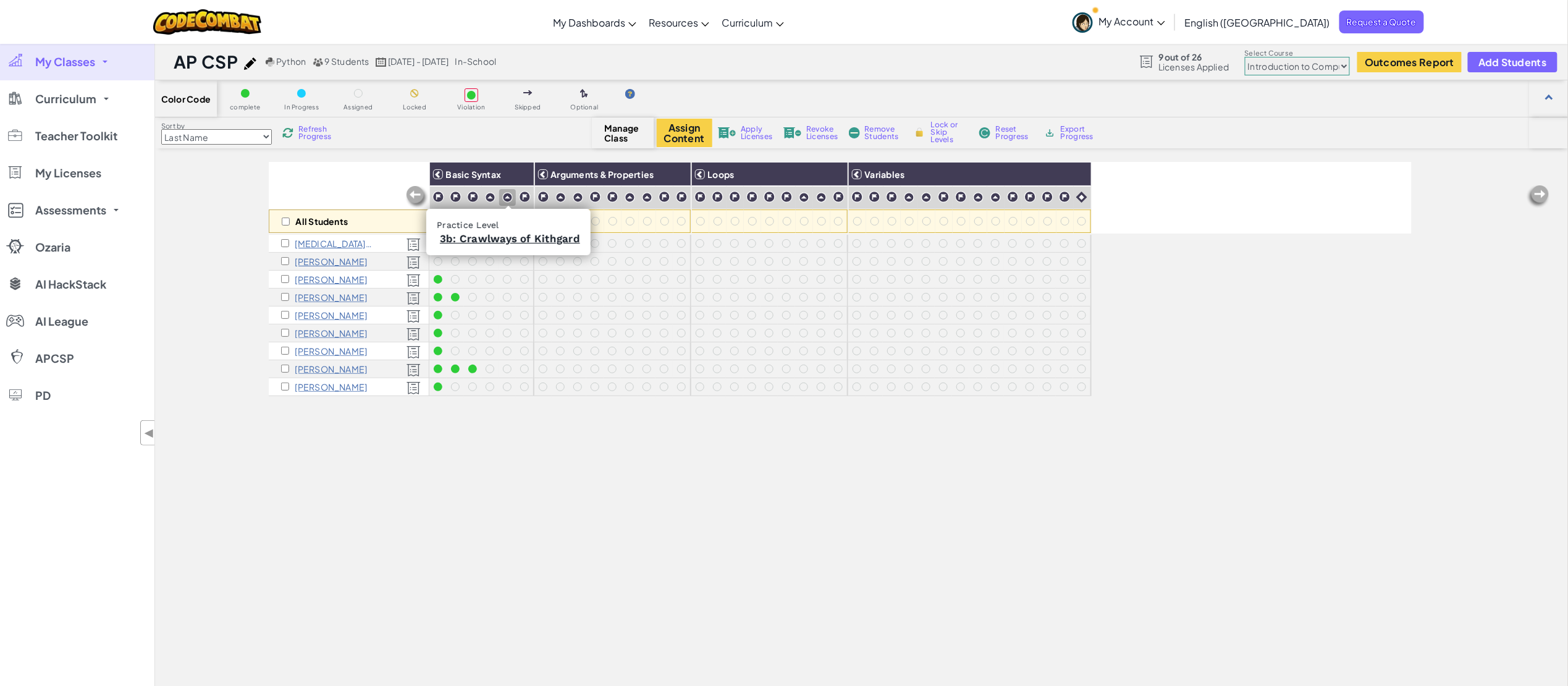
click at [506, 196] on img at bounding box center [507, 197] width 11 height 11
click at [293, 132] on img at bounding box center [287, 132] width 11 height 11
